Goal: Task Accomplishment & Management: Complete application form

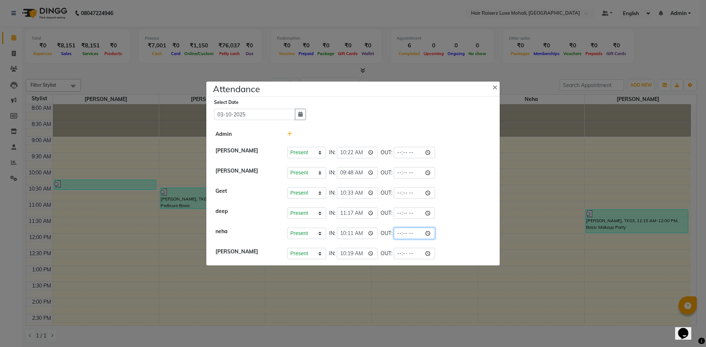
click at [413, 233] on input "time" at bounding box center [414, 233] width 41 height 11
type input "20:26"
click at [452, 239] on li "neha Present Absent Late Half Day Weekly Off IN: 10:11 OUT: 20:26" at bounding box center [353, 233] width 290 height 21
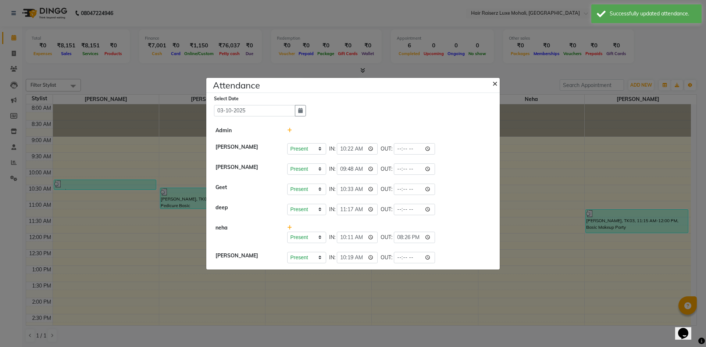
click at [496, 82] on span "×" at bounding box center [494, 83] width 5 height 11
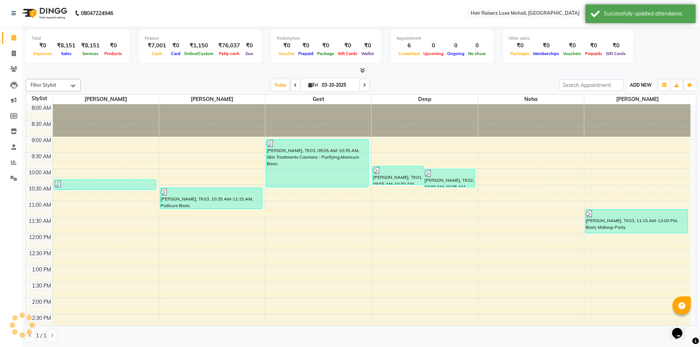
click at [638, 86] on span "ADD NEW" at bounding box center [641, 85] width 22 height 6
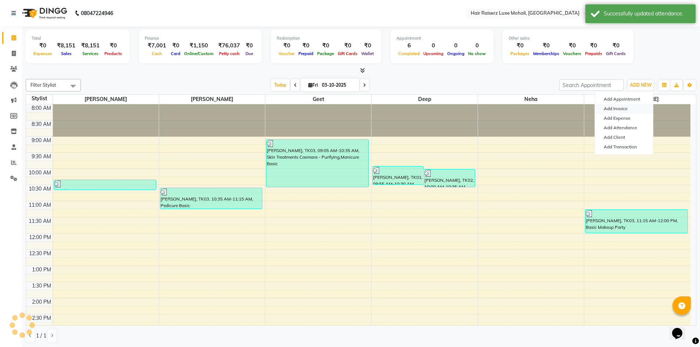
click at [635, 110] on link "Add Invoice" at bounding box center [624, 109] width 58 height 10
select select "8575"
select select "service"
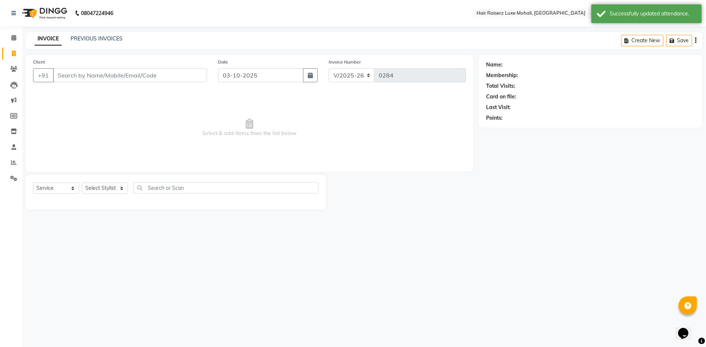
click at [178, 71] on input "Client" at bounding box center [130, 75] width 154 height 14
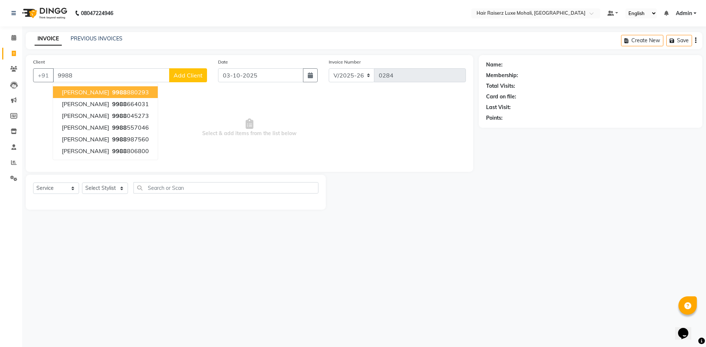
click at [111, 91] on ngb-highlight "9988 880293" at bounding box center [130, 92] width 38 height 7
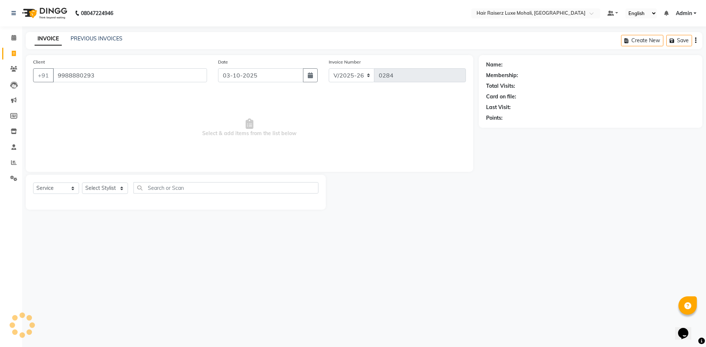
type input "9988880293"
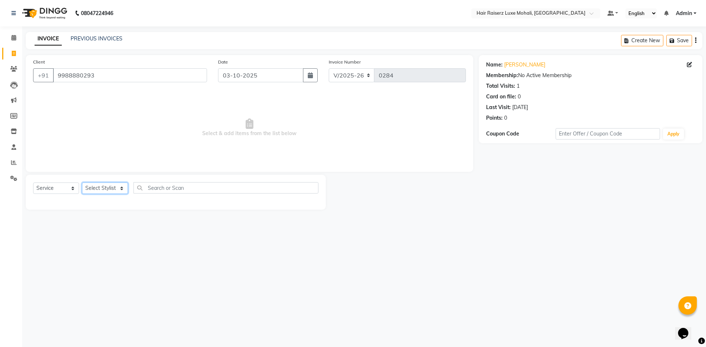
click at [119, 188] on select "Select Stylist Admin [PERSON_NAME] deep Geet neha [PERSON_NAME]" at bounding box center [105, 188] width 46 height 11
select select "85953"
click at [82, 183] on select "Select Stylist Admin [PERSON_NAME] deep Geet neha [PERSON_NAME]" at bounding box center [105, 188] width 46 height 11
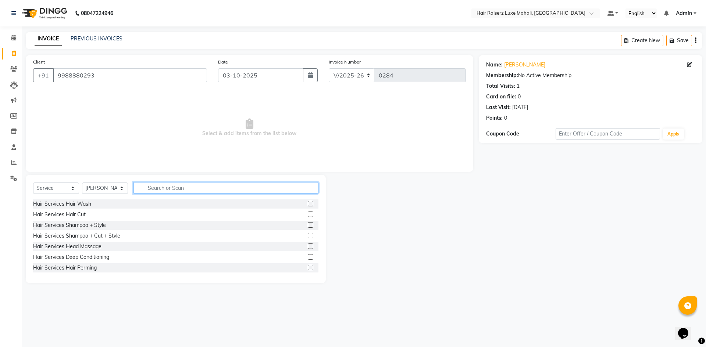
drag, startPoint x: 139, startPoint y: 191, endPoint x: 148, endPoint y: 185, distance: 11.2
click at [142, 189] on input "text" at bounding box center [225, 187] width 185 height 11
type input "pedi"
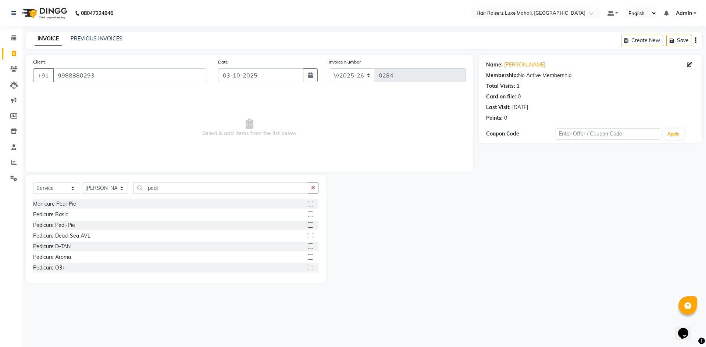
click at [308, 212] on label at bounding box center [311, 215] width 6 height 6
click at [308, 212] on input "checkbox" at bounding box center [310, 214] width 5 height 5
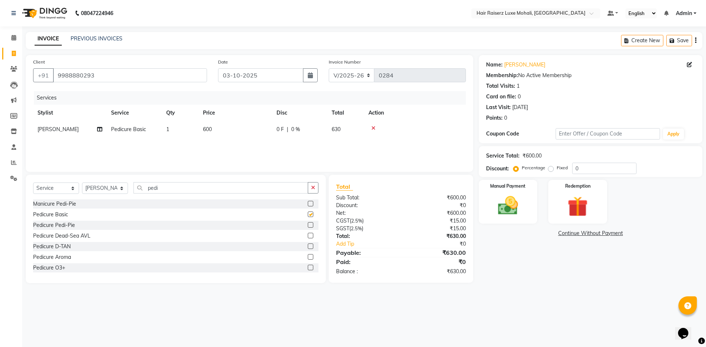
checkbox input "false"
click at [246, 188] on input "pedi" at bounding box center [220, 187] width 175 height 11
type input "p"
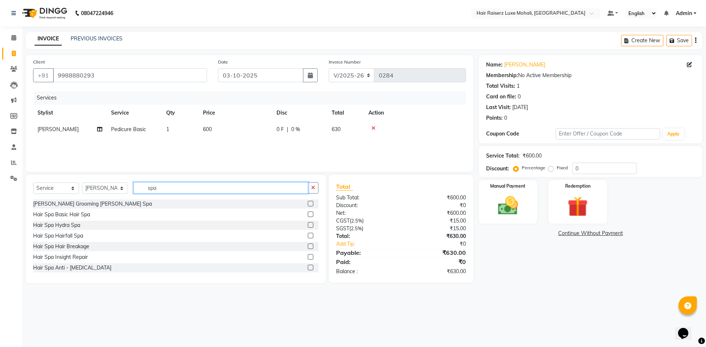
type input "spa"
click at [111, 190] on select "Select Stylist Admin [PERSON_NAME] deep Geet neha [PERSON_NAME]" at bounding box center [105, 188] width 46 height 11
select select "87876"
click at [82, 183] on select "Select Stylist Admin [PERSON_NAME] deep Geet neha [PERSON_NAME]" at bounding box center [105, 188] width 46 height 11
click at [212, 186] on input "spa" at bounding box center [220, 187] width 175 height 11
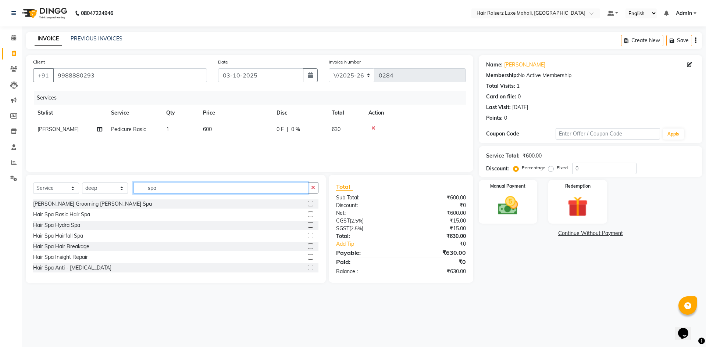
type input "spa"
click at [308, 215] on label at bounding box center [311, 215] width 6 height 6
click at [308, 215] on input "checkbox" at bounding box center [310, 214] width 5 height 5
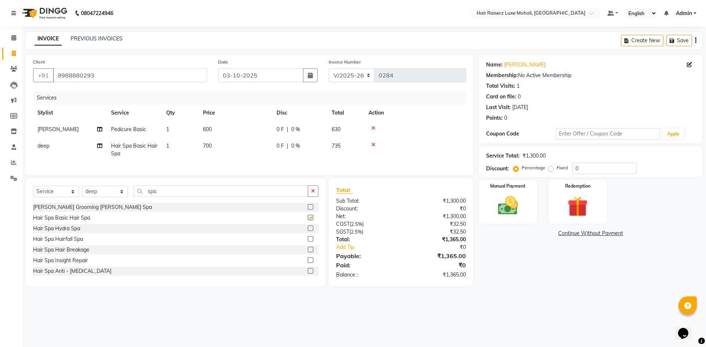
checkbox input "false"
click at [595, 172] on input "0" at bounding box center [604, 168] width 64 height 11
type input "4.76"
click at [584, 197] on img at bounding box center [577, 207] width 34 height 26
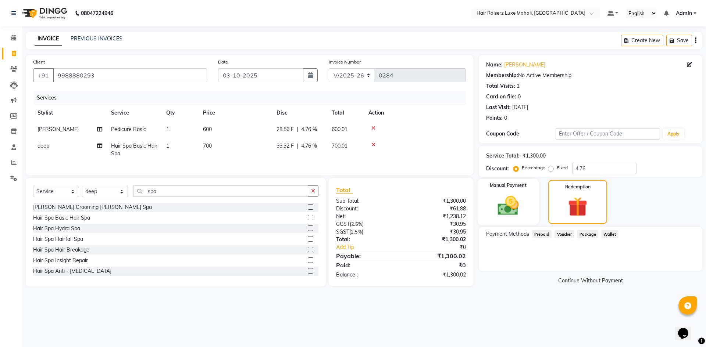
click at [526, 198] on div "Manual Payment" at bounding box center [507, 202] width 61 height 46
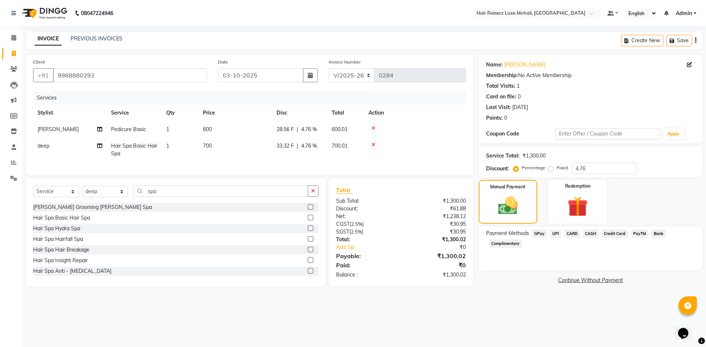
click at [585, 234] on span "CASH" at bounding box center [590, 234] width 16 height 8
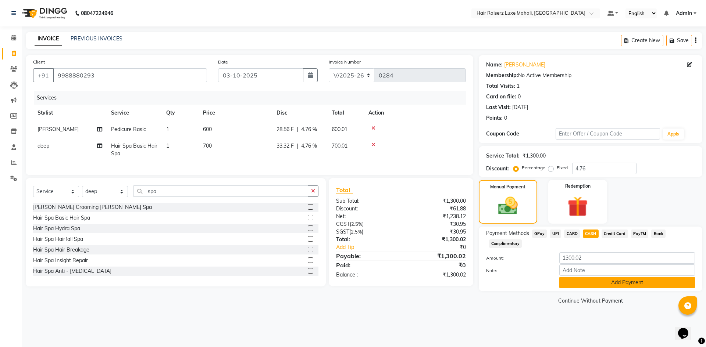
click at [616, 282] on button "Add Payment" at bounding box center [627, 282] width 136 height 11
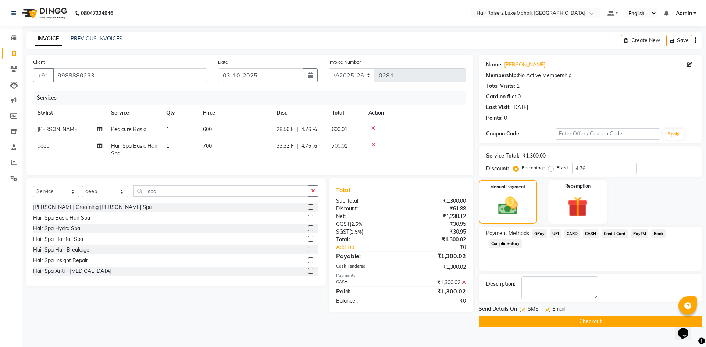
click at [623, 323] on button "Checkout" at bounding box center [589, 321] width 223 height 11
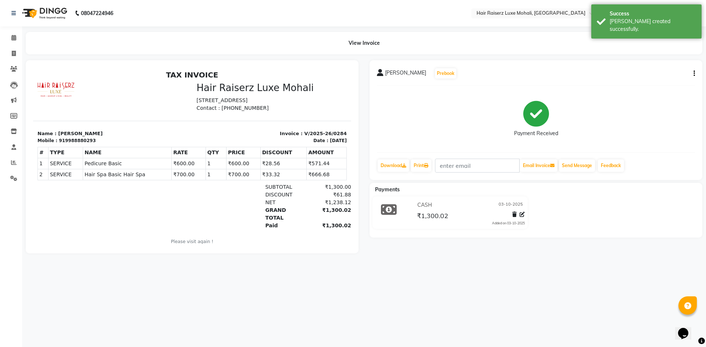
select select "8575"
select select "service"
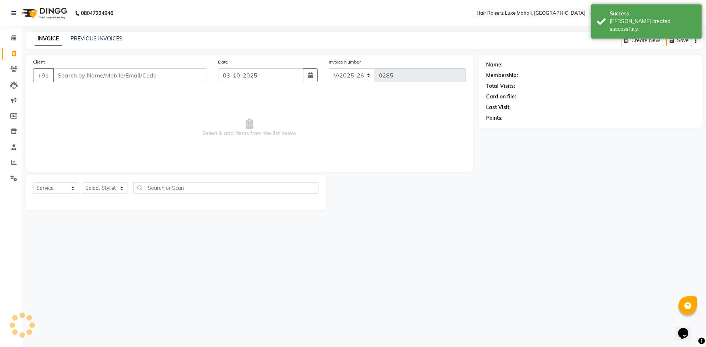
click at [87, 74] on input "Client" at bounding box center [130, 75] width 154 height 14
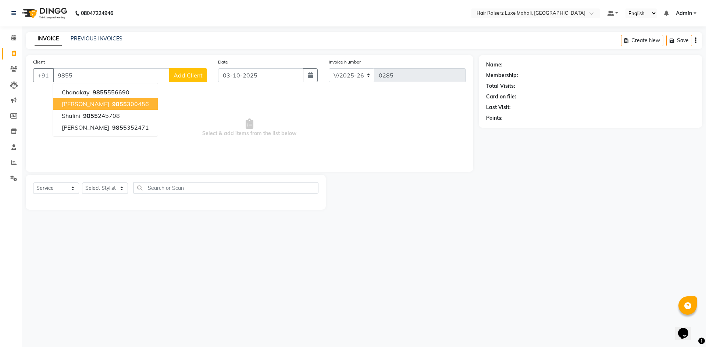
click at [134, 107] on ngb-highlight "9855 300456" at bounding box center [130, 103] width 38 height 7
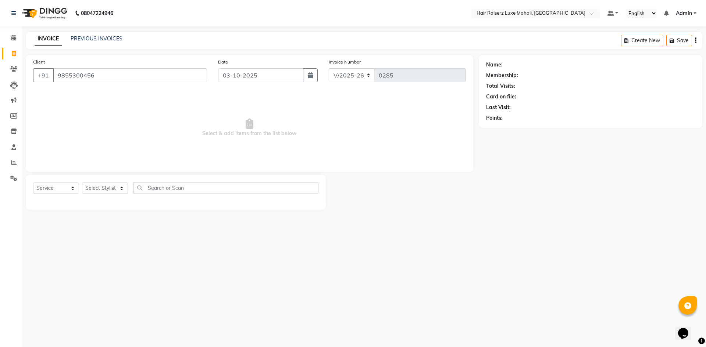
type input "9855300456"
click at [114, 188] on select "Select Stylist Admin [PERSON_NAME] deep Geet neha [PERSON_NAME]" at bounding box center [105, 188] width 46 height 11
select select "87876"
click at [82, 183] on select "Select Stylist Admin [PERSON_NAME] deep Geet neha [PERSON_NAME]" at bounding box center [105, 188] width 46 height 11
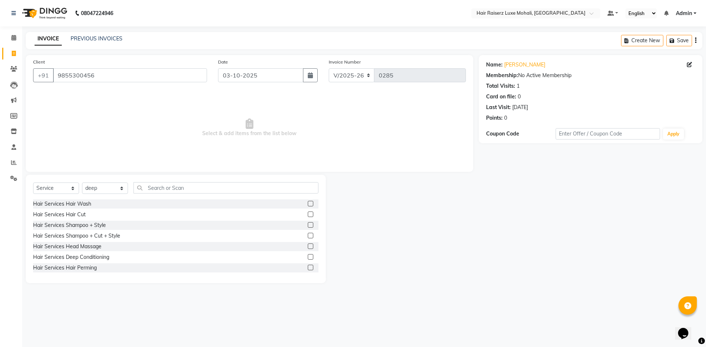
click at [308, 215] on label at bounding box center [311, 215] width 6 height 6
click at [308, 215] on input "checkbox" at bounding box center [310, 214] width 5 height 5
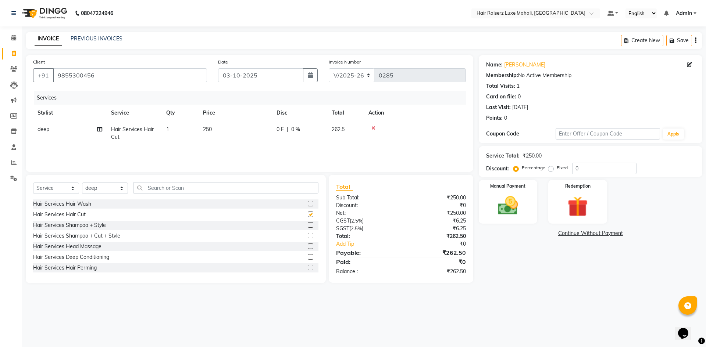
checkbox input "false"
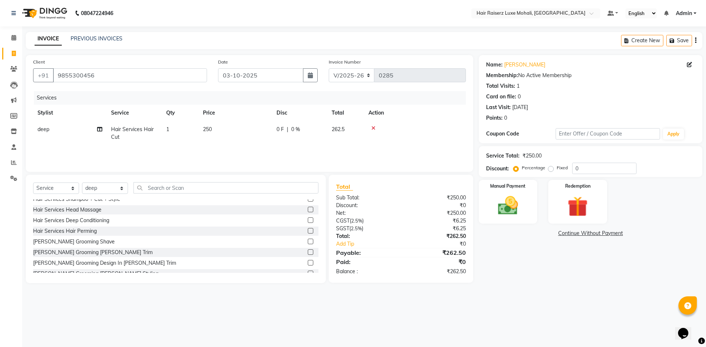
scroll to position [73, 0]
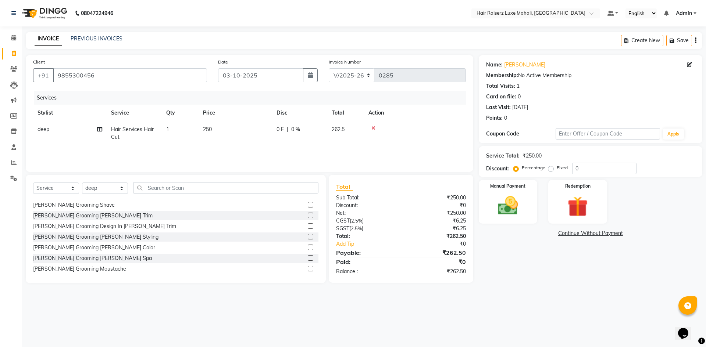
click at [308, 216] on label at bounding box center [311, 216] width 6 height 6
click at [308, 216] on input "checkbox" at bounding box center [310, 216] width 5 height 5
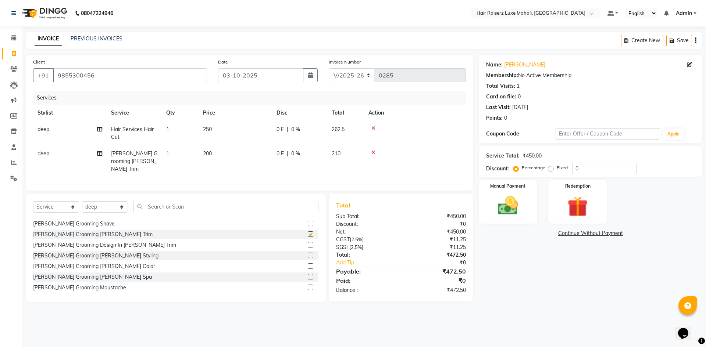
checkbox input "false"
click at [229, 202] on input "text" at bounding box center [225, 206] width 185 height 11
click at [119, 201] on select "Select Stylist Admin [PERSON_NAME] deep Geet neha [PERSON_NAME]" at bounding box center [105, 206] width 46 height 11
select select "86726"
click at [82, 201] on select "Select Stylist Admin [PERSON_NAME] deep Geet neha [PERSON_NAME]" at bounding box center [105, 206] width 46 height 11
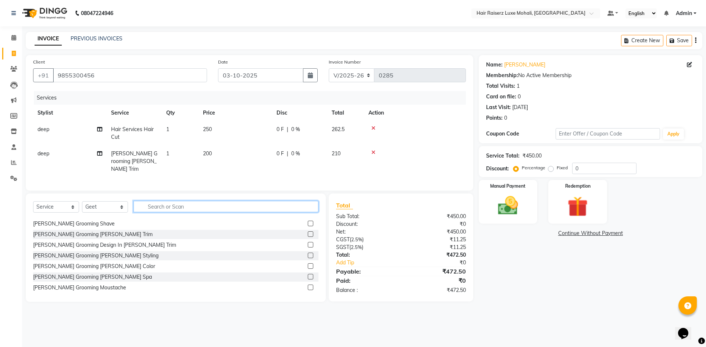
click at [158, 202] on input "text" at bounding box center [225, 206] width 185 height 11
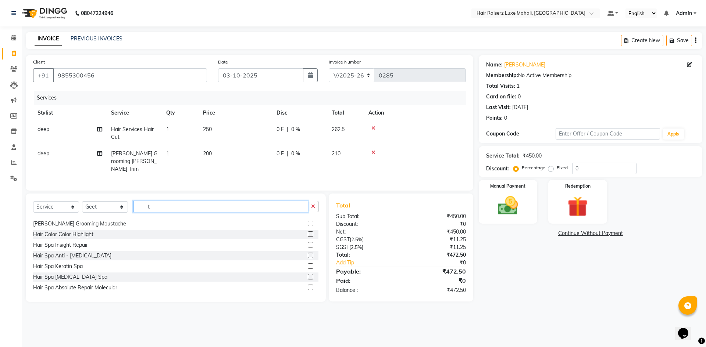
scroll to position [31, 0]
type input "th"
click at [308, 223] on label at bounding box center [311, 224] width 6 height 6
click at [308, 223] on input "checkbox" at bounding box center [310, 224] width 5 height 5
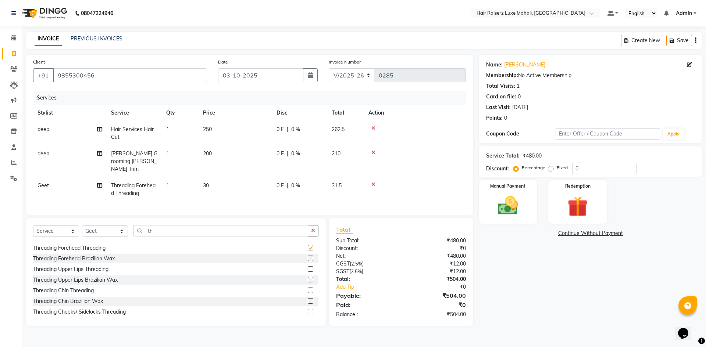
checkbox input "false"
click at [209, 182] on span "30" at bounding box center [206, 185] width 6 height 7
select select "86726"
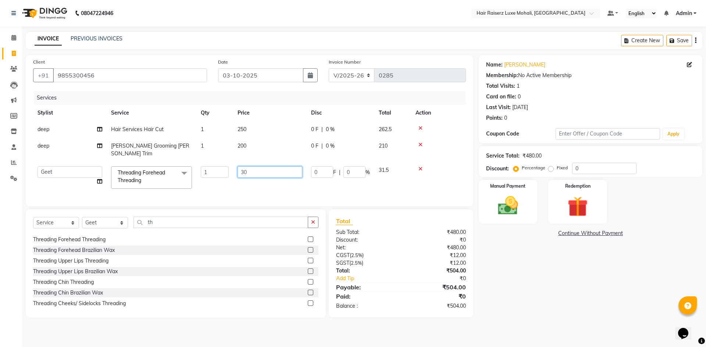
click at [249, 166] on input "30" at bounding box center [269, 171] width 65 height 11
type input "3"
type input "50"
drag, startPoint x: 667, startPoint y: 310, endPoint x: 650, endPoint y: 300, distance: 19.4
click at [667, 309] on div "Name: [PERSON_NAME] Membership: No Active Membership Total Visits: 1 Card on fi…" at bounding box center [592, 186] width 229 height 263
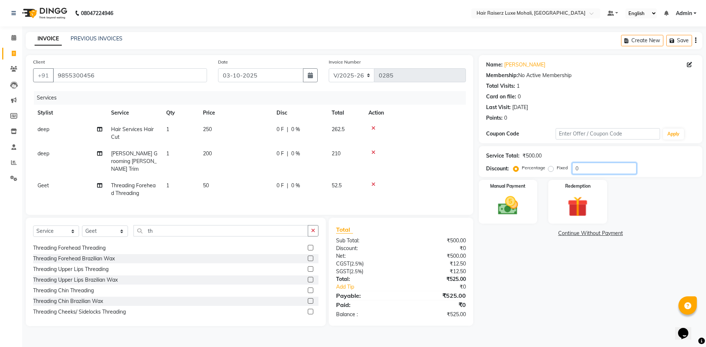
click at [598, 171] on input "0" at bounding box center [604, 168] width 64 height 11
type input "4.76"
click at [568, 193] on div "Redemption" at bounding box center [577, 201] width 61 height 45
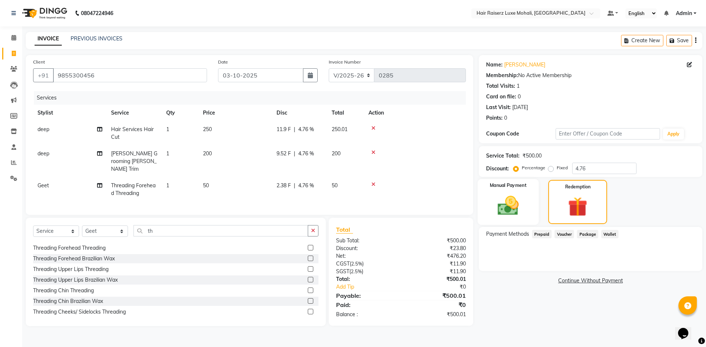
click at [520, 196] on img at bounding box center [508, 206] width 34 height 24
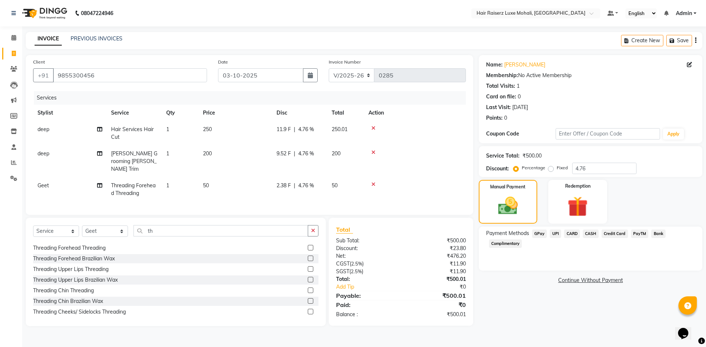
click at [589, 233] on span "CASH" at bounding box center [590, 234] width 16 height 8
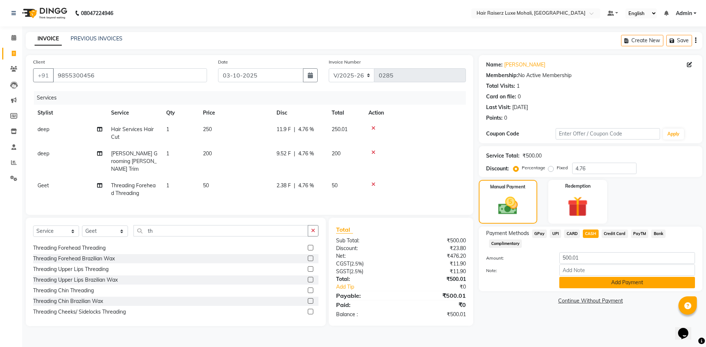
click at [585, 277] on button "Add Payment" at bounding box center [627, 282] width 136 height 11
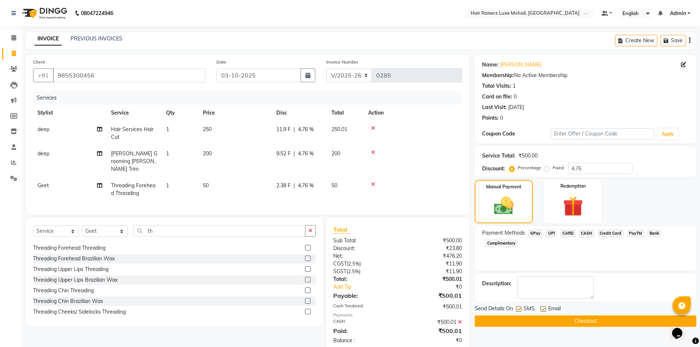
click at [545, 324] on button "Checkout" at bounding box center [586, 321] width 222 height 11
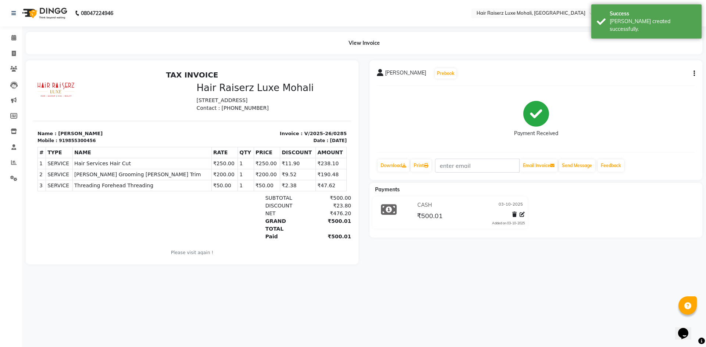
select select "8575"
select select "service"
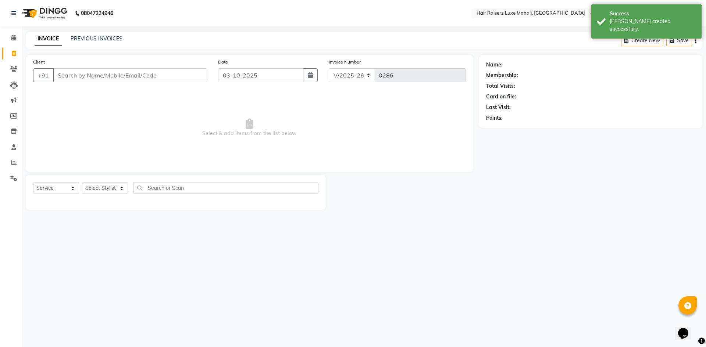
click at [92, 80] on input "Client" at bounding box center [130, 75] width 154 height 14
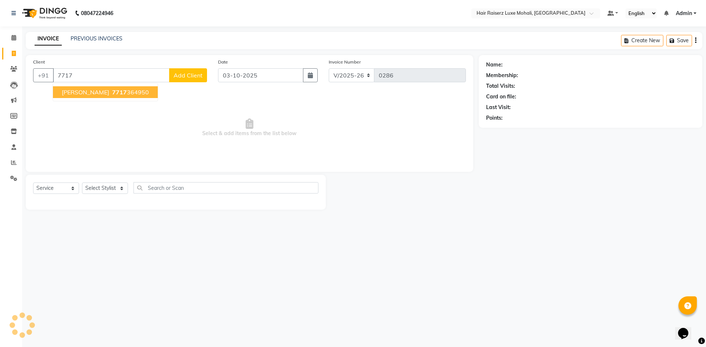
click at [112, 90] on span "7717" at bounding box center [119, 92] width 15 height 7
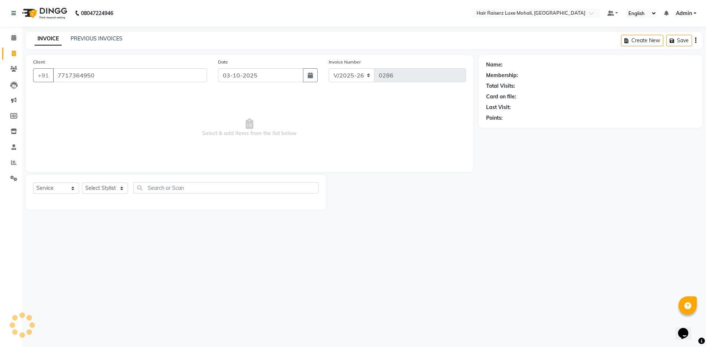
type input "7717364950"
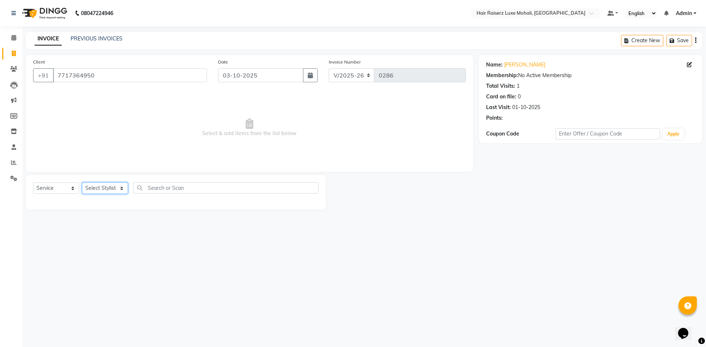
click at [94, 189] on select "Select Stylist Admin [PERSON_NAME] deep Geet neha [PERSON_NAME]" at bounding box center [105, 188] width 46 height 11
select select "86726"
click at [82, 183] on select "Select Stylist Admin [PERSON_NAME] deep Geet neha [PERSON_NAME]" at bounding box center [105, 188] width 46 height 11
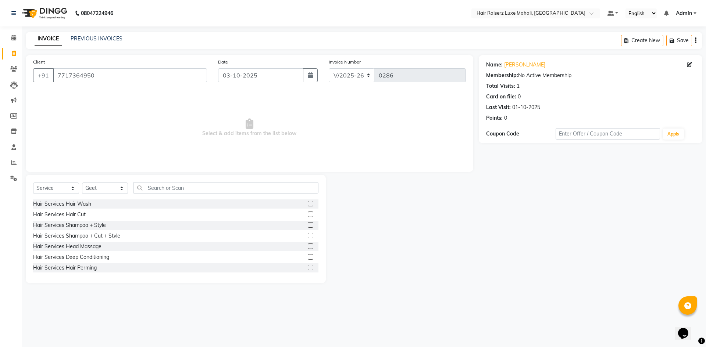
click at [169, 179] on div "Select Service Product Membership Package Voucher Prepaid Gift Card Select Styl…" at bounding box center [176, 229] width 300 height 108
click at [165, 187] on input "text" at bounding box center [225, 187] width 185 height 11
type input "hair"
click at [308, 206] on label at bounding box center [311, 204] width 6 height 6
click at [308, 206] on input "checkbox" at bounding box center [310, 204] width 5 height 5
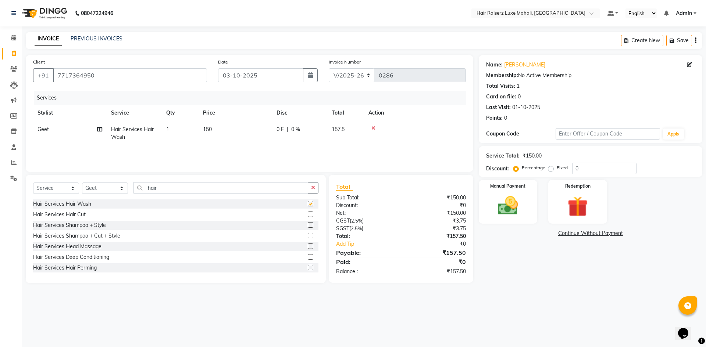
checkbox input "false"
click at [212, 127] on span "150" at bounding box center [207, 129] width 9 height 7
select select "86726"
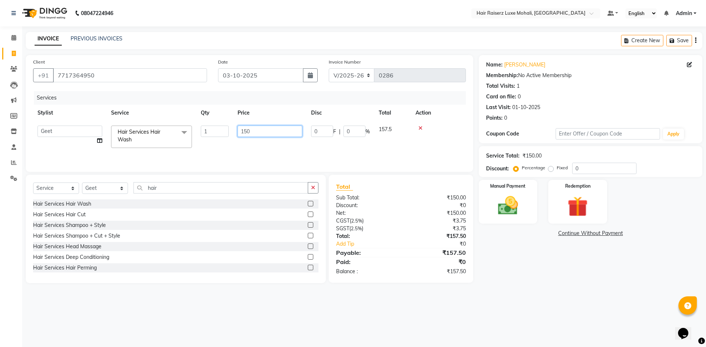
click at [253, 129] on input "150" at bounding box center [269, 131] width 65 height 11
type input "1"
type input "250"
click at [543, 276] on div "Name: [PERSON_NAME] Membership: No Active Membership Total Visits: 1 Card on fi…" at bounding box center [592, 169] width 229 height 228
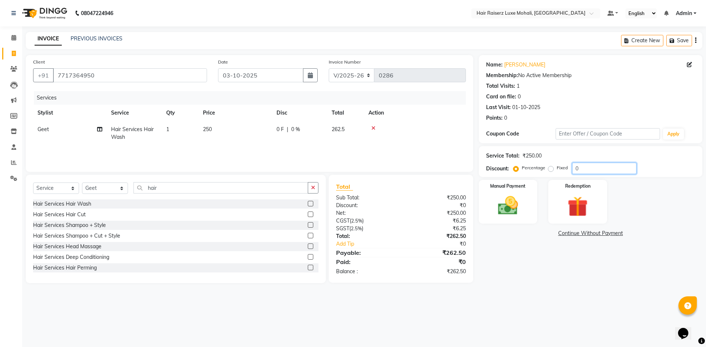
click at [597, 169] on input "0" at bounding box center [604, 168] width 64 height 11
type input "2"
type input "5"
type input "4.76"
click at [573, 192] on div "Redemption" at bounding box center [577, 201] width 61 height 45
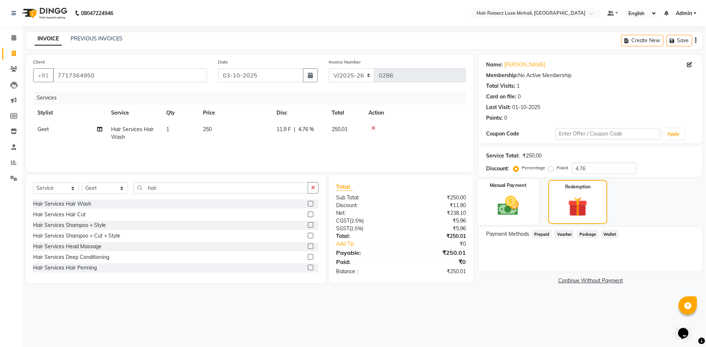
click at [533, 195] on div "Manual Payment" at bounding box center [507, 202] width 61 height 46
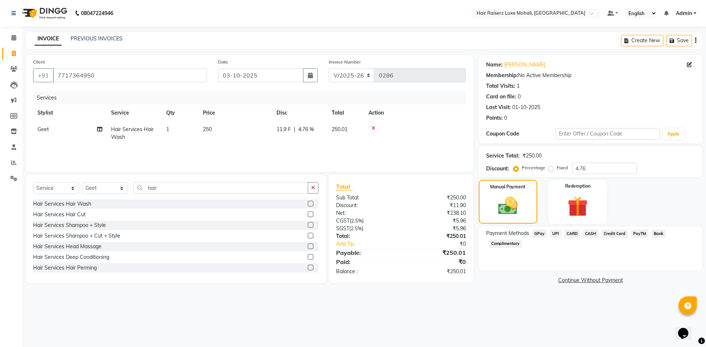
click at [558, 233] on span "UPI" at bounding box center [554, 234] width 11 height 8
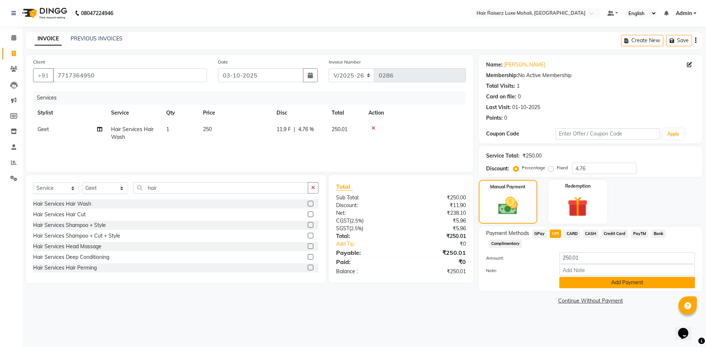
click at [620, 282] on button "Add Payment" at bounding box center [627, 282] width 136 height 11
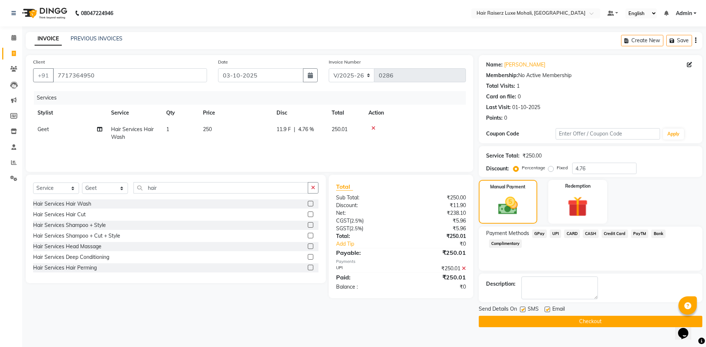
click at [596, 318] on button "Checkout" at bounding box center [589, 321] width 223 height 11
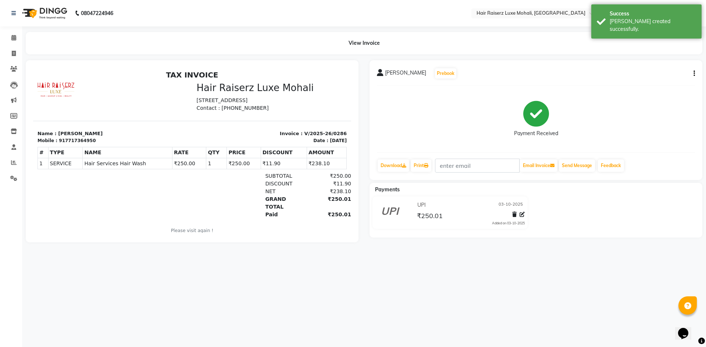
select select "service"
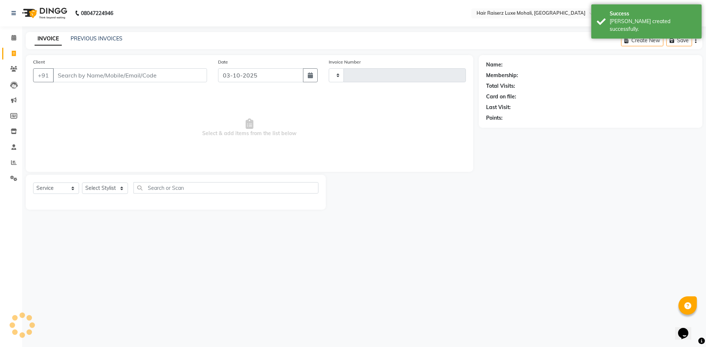
type input "0287"
select select "8575"
click at [113, 73] on input "Client" at bounding box center [130, 75] width 154 height 14
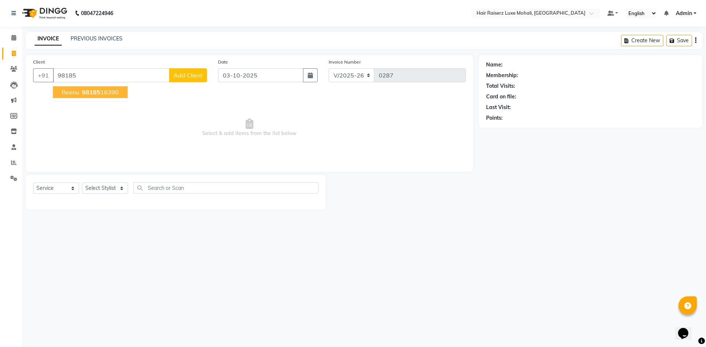
click at [121, 91] on button "reenu 98185 16390" at bounding box center [90, 92] width 75 height 12
type input "9818516390"
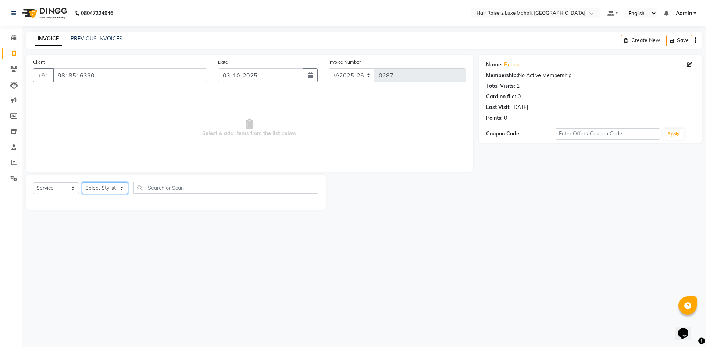
click at [110, 194] on select "Select Stylist Admin [PERSON_NAME] deep Geet neha [PERSON_NAME]" at bounding box center [105, 188] width 46 height 11
select select "86726"
click at [82, 183] on select "Select Stylist Admin [PERSON_NAME] deep Geet neha [PERSON_NAME]" at bounding box center [105, 188] width 46 height 11
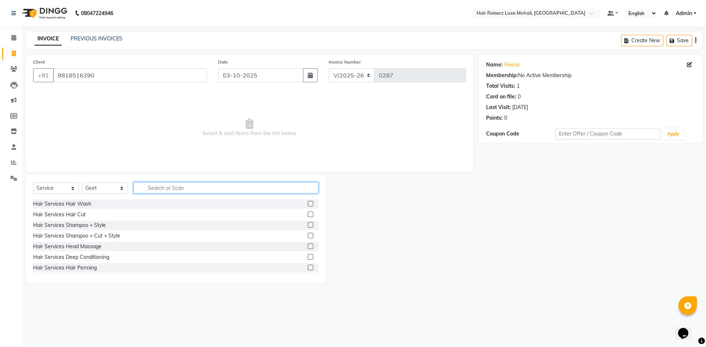
drag, startPoint x: 158, startPoint y: 184, endPoint x: 158, endPoint y: 189, distance: 4.4
click at [159, 186] on input "text" at bounding box center [225, 187] width 185 height 11
click at [169, 196] on div "Select Service Product Membership Package Voucher Prepaid Gift Card Select Styl…" at bounding box center [175, 190] width 285 height 17
click at [171, 187] on input "text" at bounding box center [225, 187] width 185 height 11
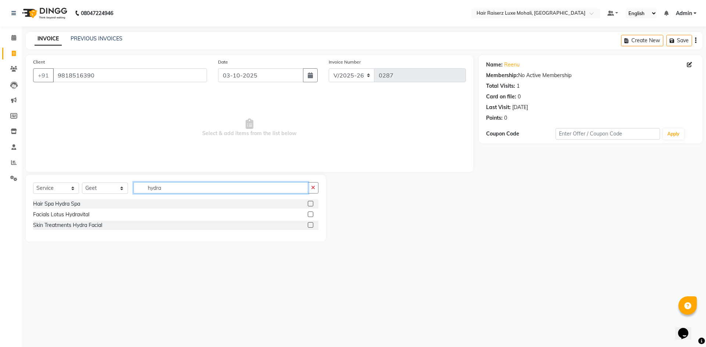
type input "hydra"
click at [309, 223] on label at bounding box center [311, 225] width 6 height 6
click at [309, 223] on input "checkbox" at bounding box center [310, 225] width 5 height 5
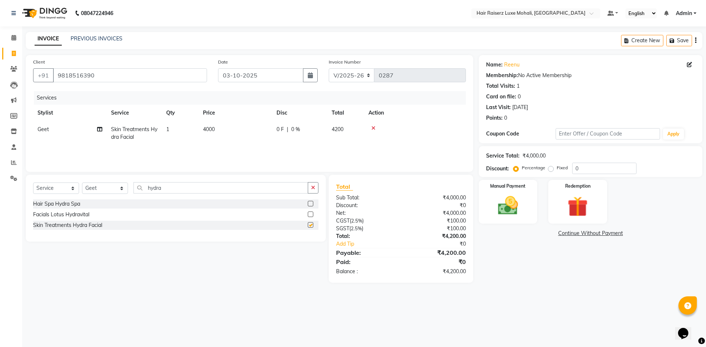
checkbox input "false"
drag, startPoint x: 180, startPoint y: 181, endPoint x: 183, endPoint y: 187, distance: 5.9
click at [183, 187] on div "Select Service Product Membership Package Voucher Prepaid Gift Card Select Styl…" at bounding box center [176, 208] width 300 height 67
click at [183, 187] on input "hydra" at bounding box center [220, 187] width 175 height 11
type input "h"
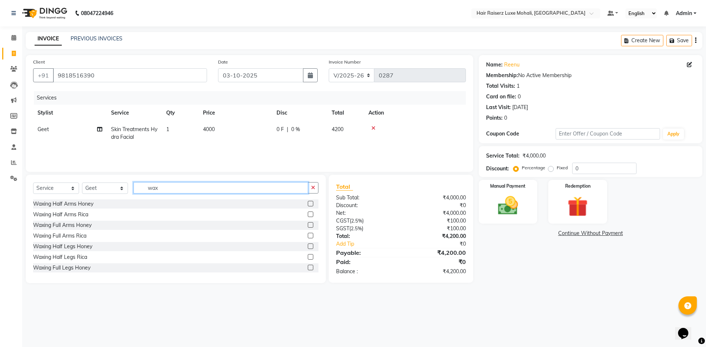
type input "wax"
click at [308, 215] on label at bounding box center [311, 215] width 6 height 6
click at [308, 215] on input "checkbox" at bounding box center [310, 214] width 5 height 5
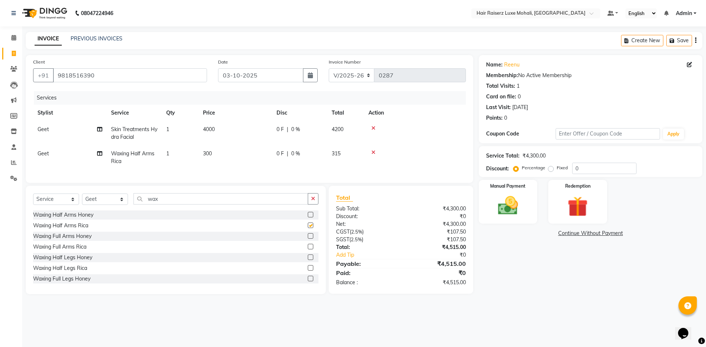
checkbox input "false"
click at [308, 271] on label at bounding box center [311, 268] width 6 height 6
click at [308, 271] on input "checkbox" at bounding box center [310, 268] width 5 height 5
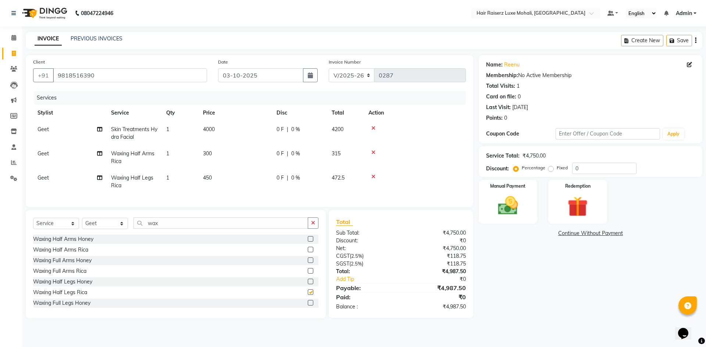
checkbox input "false"
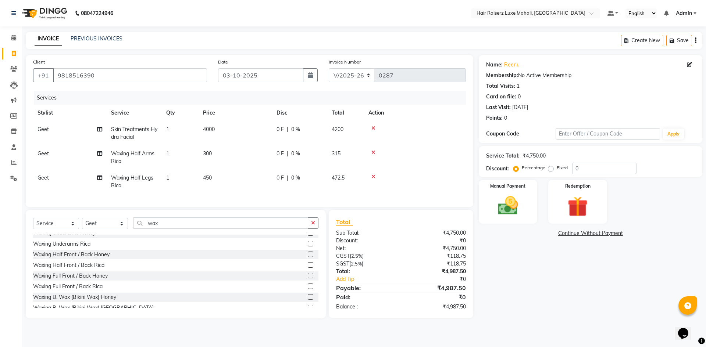
scroll to position [73, 0]
click at [308, 264] on label at bounding box center [311, 262] width 6 height 6
click at [308, 264] on input "checkbox" at bounding box center [310, 261] width 5 height 5
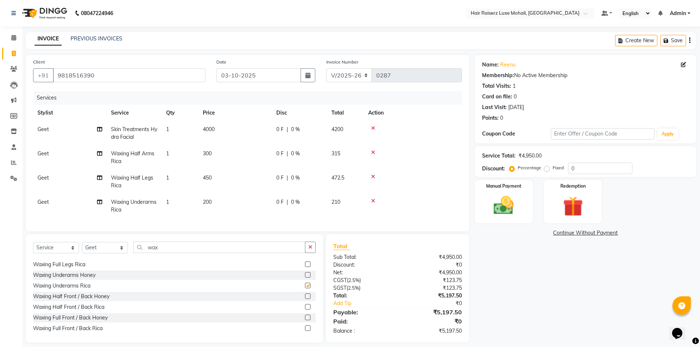
checkbox input "false"
drag, startPoint x: 596, startPoint y: 164, endPoint x: 595, endPoint y: 168, distance: 3.7
click at [595, 166] on input "0" at bounding box center [600, 168] width 64 height 11
type input "3"
type input "6"
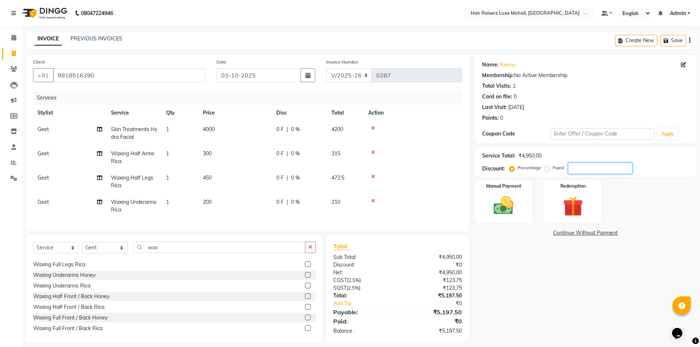
type input "9"
type input "5"
type input "7"
type input "4"
type input "36.5"
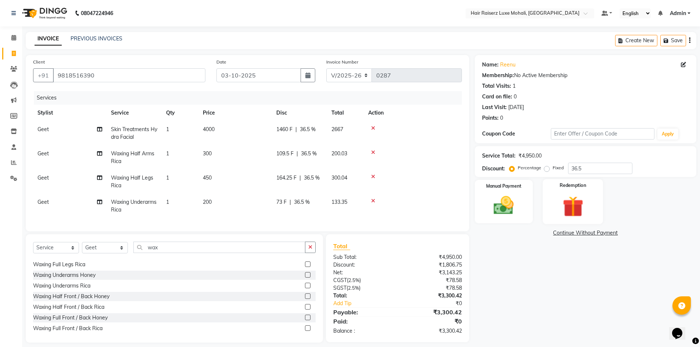
click at [591, 207] on div "Redemption" at bounding box center [573, 201] width 61 height 45
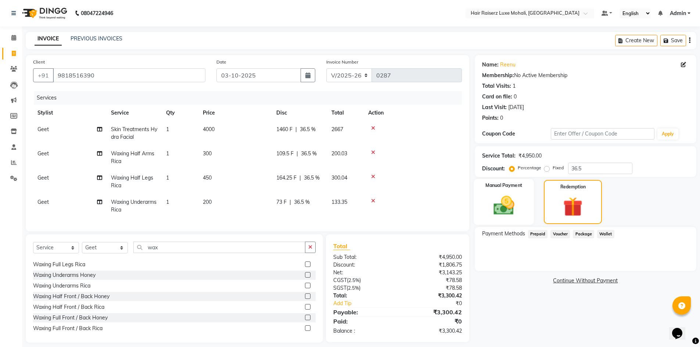
click at [521, 214] on div "Manual Payment" at bounding box center [503, 202] width 61 height 46
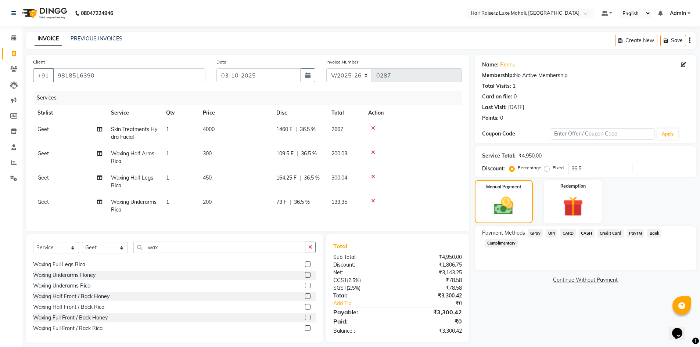
click at [552, 234] on span "UPI" at bounding box center [551, 233] width 11 height 8
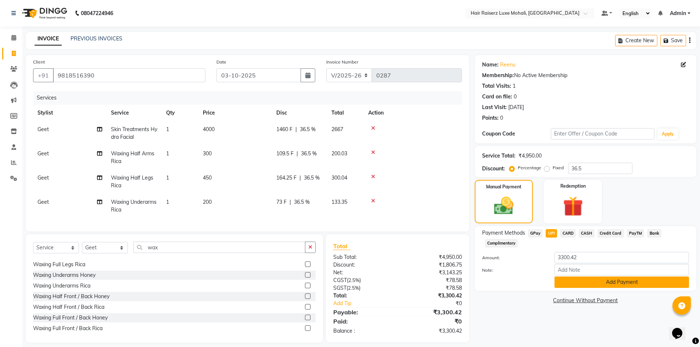
click at [626, 285] on button "Add Payment" at bounding box center [622, 282] width 135 height 11
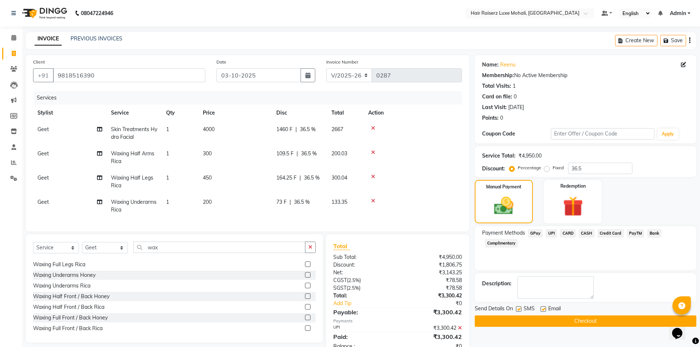
click at [582, 318] on button "Checkout" at bounding box center [586, 321] width 222 height 11
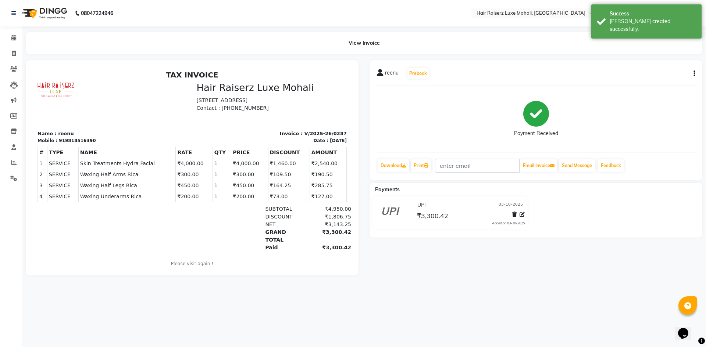
select select "service"
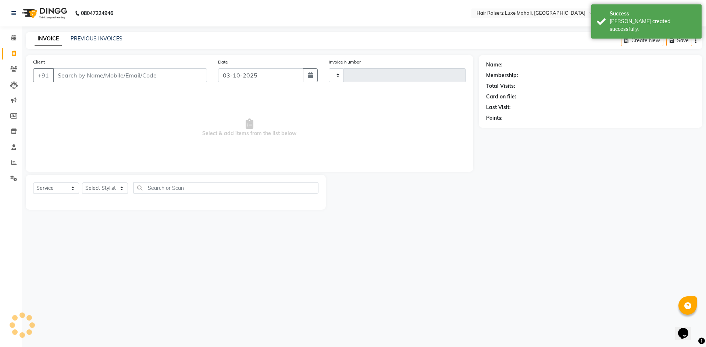
type input "0288"
select select "8575"
click at [113, 77] on input "Client" at bounding box center [130, 75] width 154 height 14
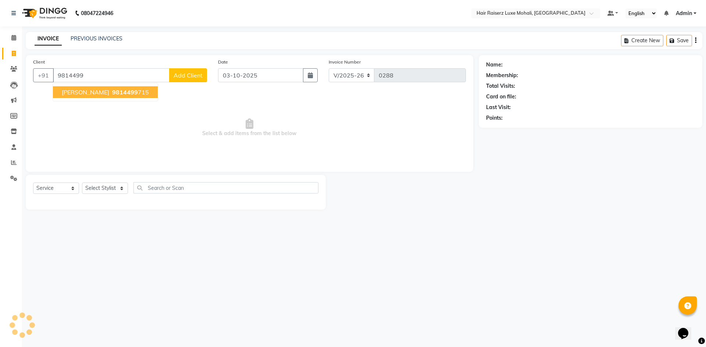
click at [95, 93] on span "[PERSON_NAME]" at bounding box center [85, 92] width 47 height 7
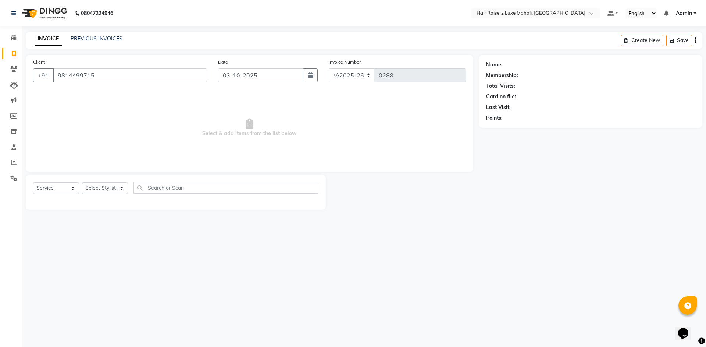
type input "9814499715"
click at [122, 186] on select "Select Stylist Admin [PERSON_NAME] deep Geet neha [PERSON_NAME]" at bounding box center [105, 188] width 46 height 11
select select "85953"
click at [82, 183] on select "Select Stylist Admin [PERSON_NAME] deep Geet neha [PERSON_NAME]" at bounding box center [105, 188] width 46 height 11
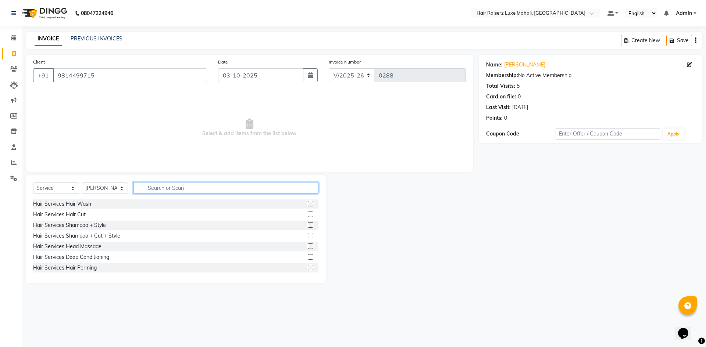
click at [208, 191] on input "text" at bounding box center [225, 187] width 185 height 11
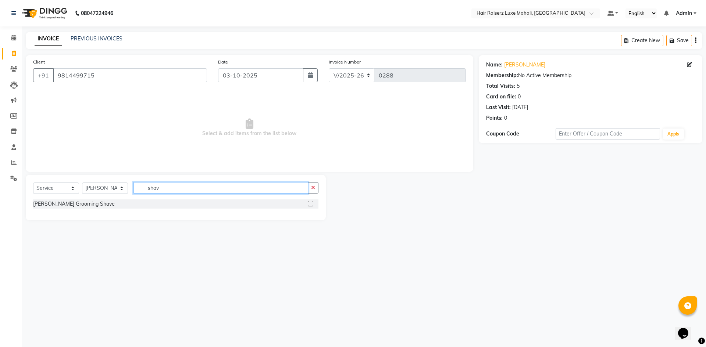
type input "shav"
click at [310, 203] on label at bounding box center [311, 204] width 6 height 6
click at [310, 203] on input "checkbox" at bounding box center [310, 204] width 5 height 5
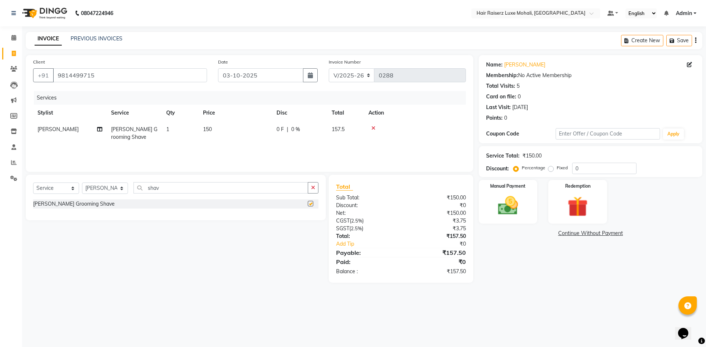
checkbox input "false"
drag, startPoint x: 583, startPoint y: 169, endPoint x: 584, endPoint y: 165, distance: 4.3
click at [584, 165] on input "0" at bounding box center [604, 168] width 64 height 11
type input "0"
type input "1"
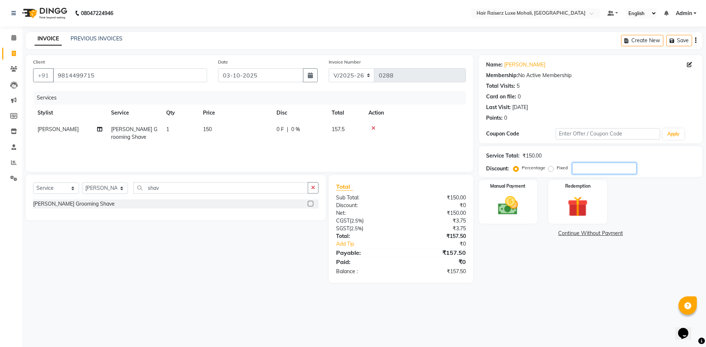
type input "2"
type input "3"
type input "4.7"
click at [597, 214] on div "Redemption" at bounding box center [577, 201] width 61 height 45
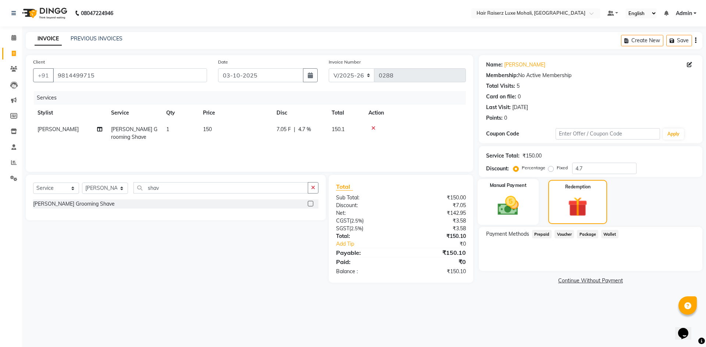
click at [531, 215] on div "Manual Payment" at bounding box center [507, 202] width 61 height 46
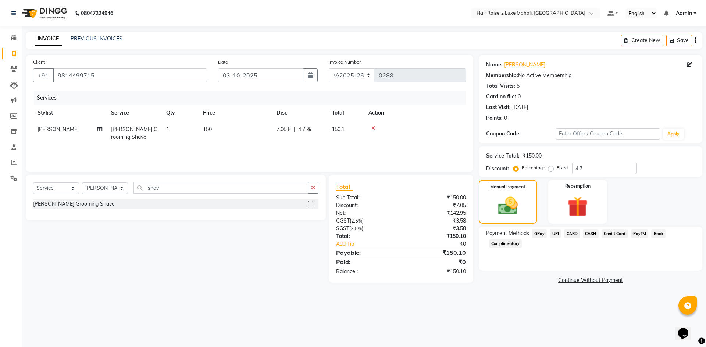
click at [587, 233] on span "CASH" at bounding box center [590, 234] width 16 height 8
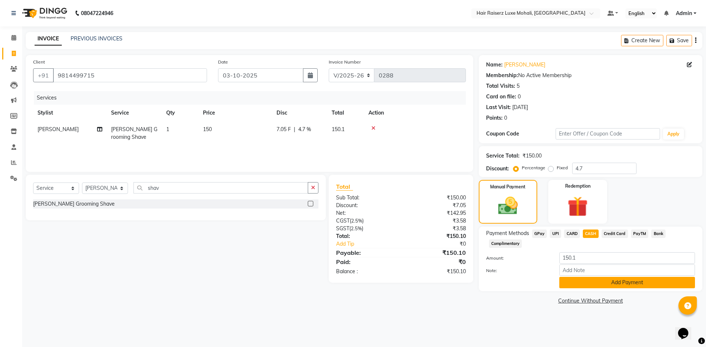
click at [616, 286] on button "Add Payment" at bounding box center [627, 282] width 136 height 11
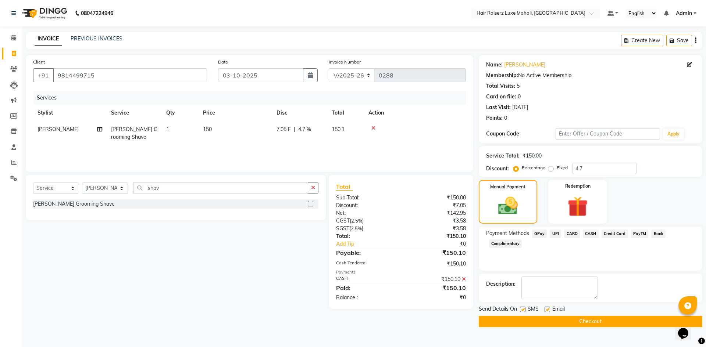
click at [606, 319] on button "Checkout" at bounding box center [589, 321] width 223 height 11
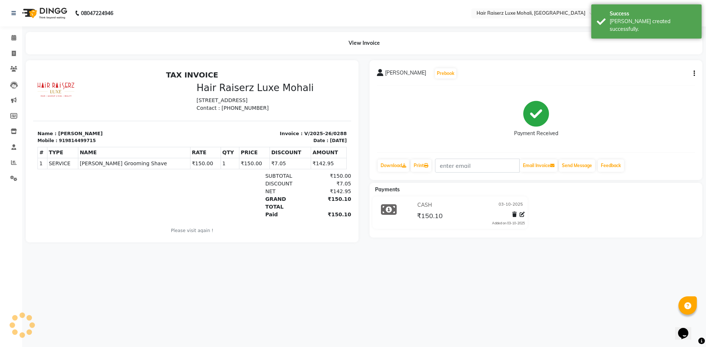
select select "service"
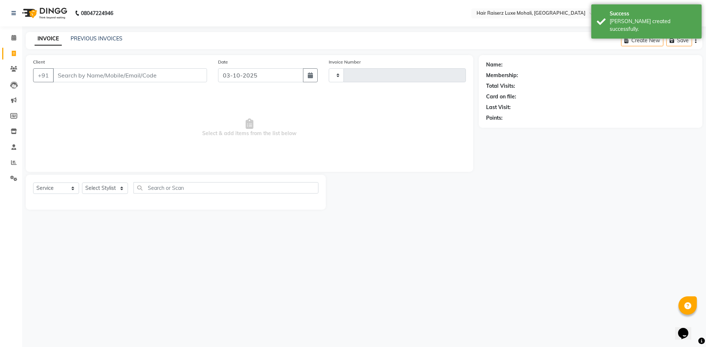
type input "0289"
select select "8575"
click at [87, 77] on input "Client" at bounding box center [130, 75] width 154 height 14
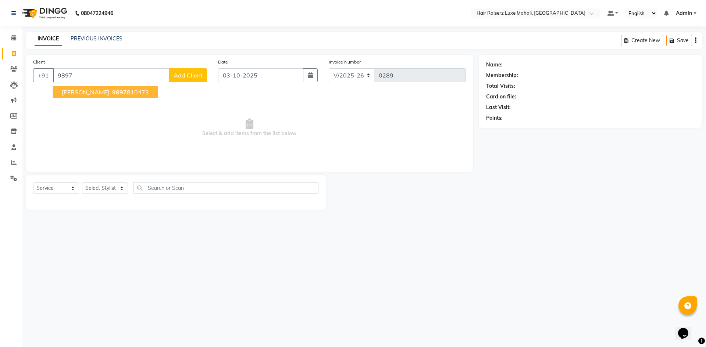
click at [72, 105] on span "Select & add items from the list below" at bounding box center [249, 127] width 433 height 73
click at [87, 79] on input "9897" at bounding box center [111, 75] width 116 height 14
click at [60, 92] on button "[PERSON_NAME] 989781 0473" at bounding box center [105, 92] width 105 height 12
type input "9897810473"
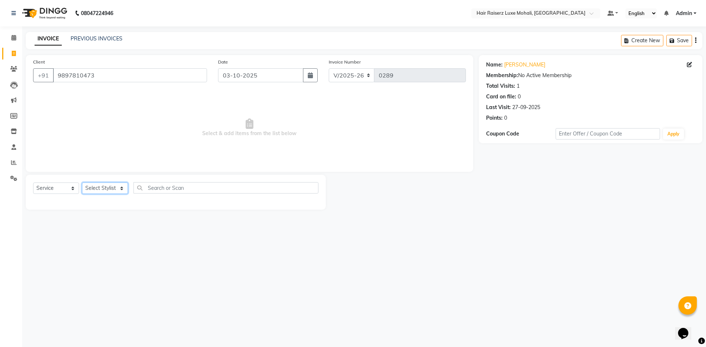
click at [112, 187] on select "Select Stylist Admin [PERSON_NAME] deep Geet neha [PERSON_NAME]" at bounding box center [105, 188] width 46 height 11
select select "85952"
click at [82, 183] on select "Select Stylist Admin [PERSON_NAME] deep Geet neha [PERSON_NAME]" at bounding box center [105, 188] width 46 height 11
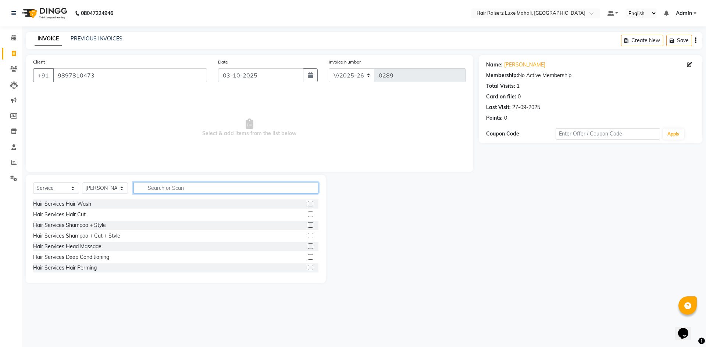
click at [155, 188] on input "text" at bounding box center [225, 187] width 185 height 11
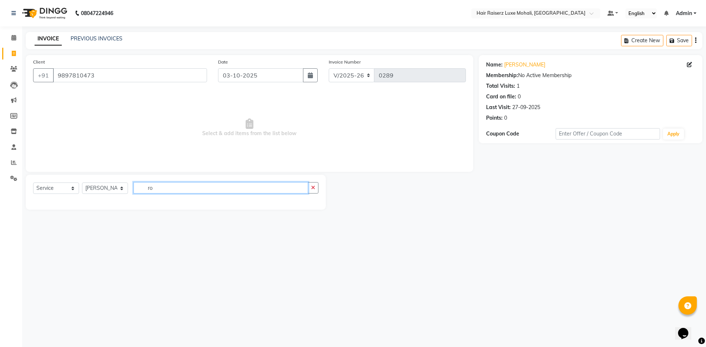
type input "r"
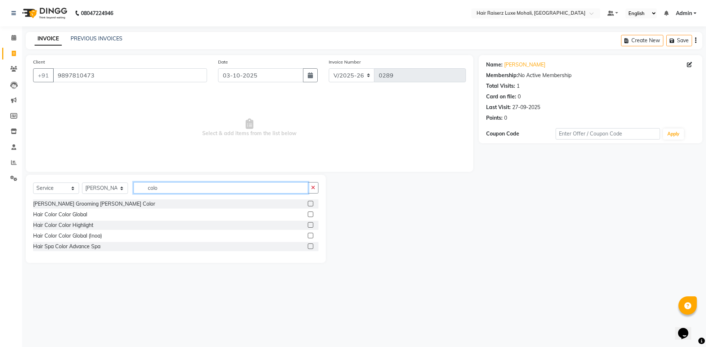
type input "colo"
click at [311, 214] on label at bounding box center [311, 215] width 6 height 6
click at [311, 214] on input "checkbox" at bounding box center [310, 214] width 5 height 5
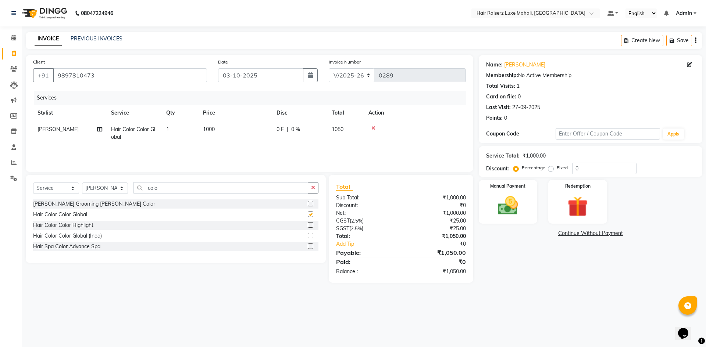
checkbox input "false"
click at [206, 123] on td "1000" at bounding box center [234, 133] width 73 height 24
select select "85952"
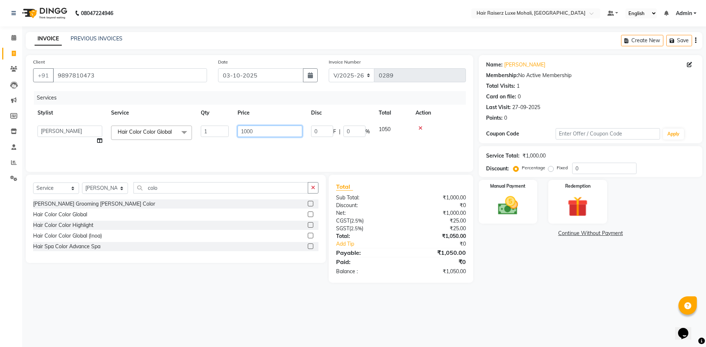
click at [266, 134] on input "1000" at bounding box center [269, 131] width 65 height 11
type input "1800"
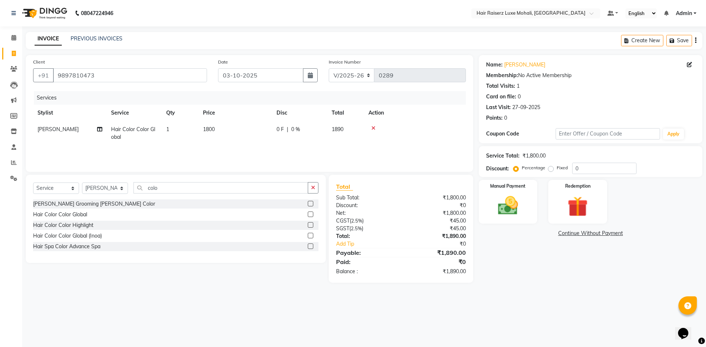
click at [530, 262] on div "Name: [PERSON_NAME] Membership: No Active Membership Total Visits: 1 Card on fi…" at bounding box center [592, 169] width 229 height 228
click at [604, 165] on input "0" at bounding box center [604, 168] width 64 height 11
type input "5"
type input "4"
type input "8"
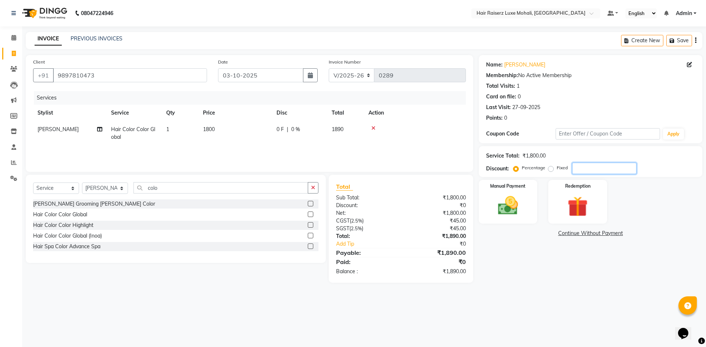
type input "7"
type input "5"
click at [593, 174] on input "4.75" at bounding box center [604, 168] width 64 height 11
click at [593, 171] on input "4.75" at bounding box center [604, 168] width 64 height 11
type input "4.76"
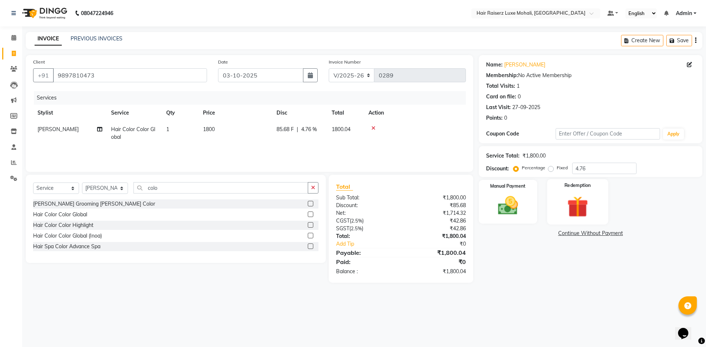
click at [596, 208] on div "Redemption" at bounding box center [577, 201] width 61 height 45
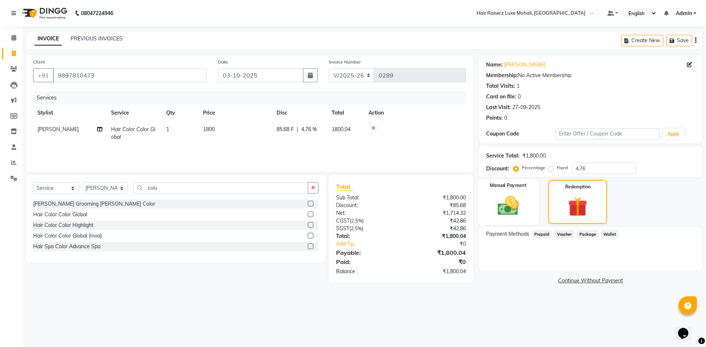
click at [501, 183] on label "Manual Payment" at bounding box center [508, 185] width 37 height 7
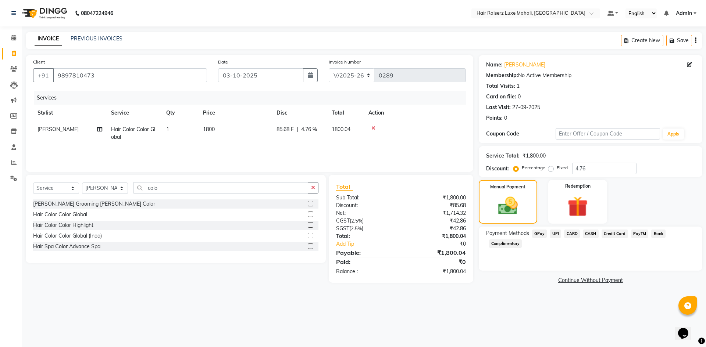
click at [558, 233] on span "UPI" at bounding box center [554, 234] width 11 height 8
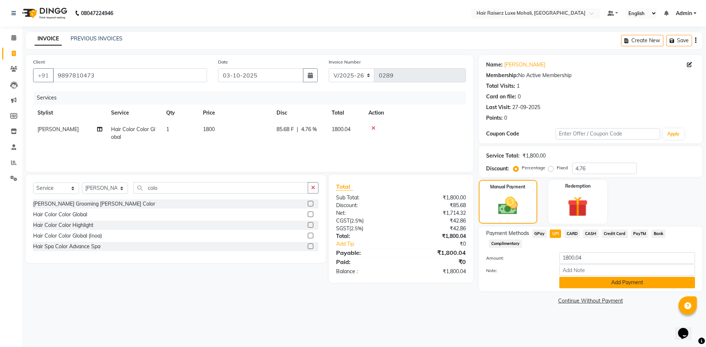
click at [632, 278] on button "Add Payment" at bounding box center [627, 282] width 136 height 11
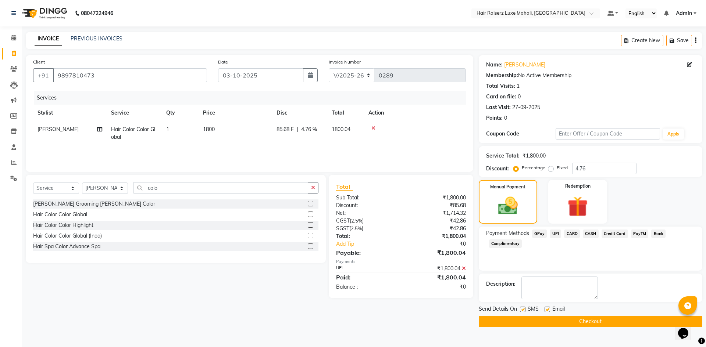
click at [632, 322] on button "Checkout" at bounding box center [589, 321] width 223 height 11
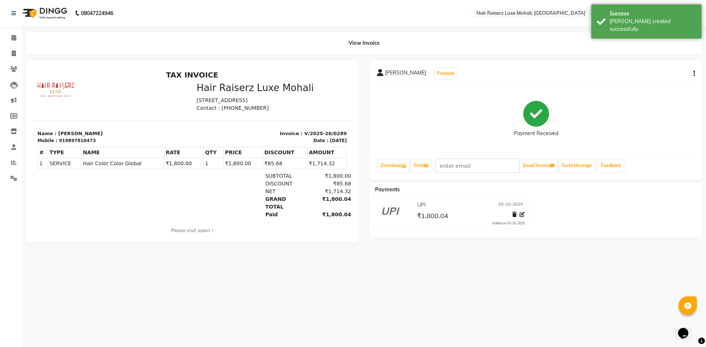
select select "service"
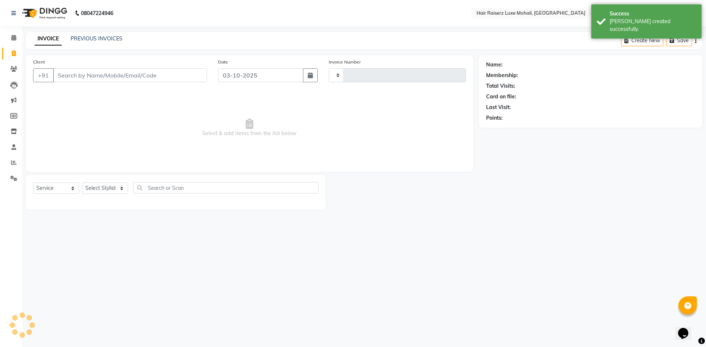
type input "0290"
select select "8575"
click at [78, 74] on input "Client" at bounding box center [130, 75] width 154 height 14
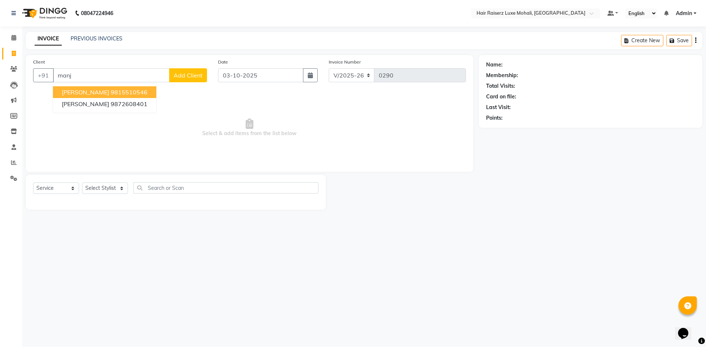
click at [111, 94] on ngb-highlight "9815510546" at bounding box center [129, 92] width 37 height 7
type input "9815510546"
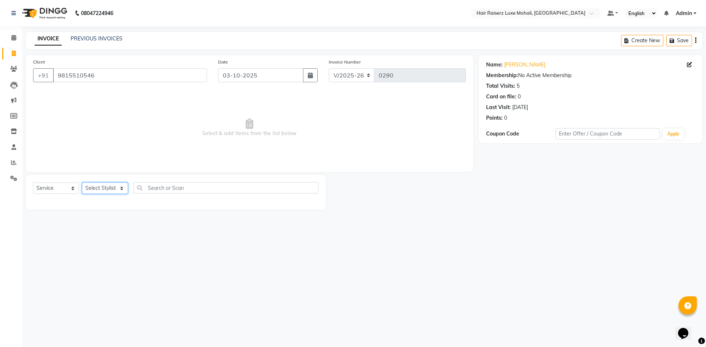
click at [122, 186] on select "Select Stylist Admin [PERSON_NAME] deep Geet neha [PERSON_NAME]" at bounding box center [105, 188] width 46 height 11
select select "87876"
click at [82, 183] on select "Select Stylist Admin [PERSON_NAME] deep Geet neha [PERSON_NAME]" at bounding box center [105, 188] width 46 height 11
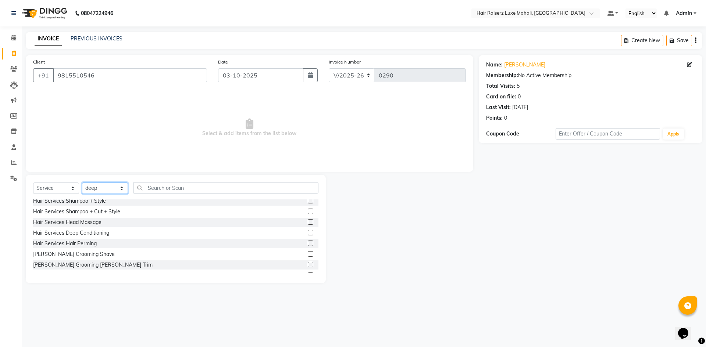
scroll to position [37, 0]
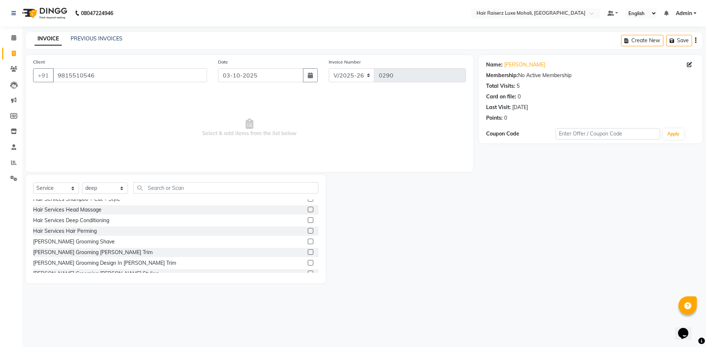
click at [308, 251] on label at bounding box center [311, 253] width 6 height 6
click at [308, 251] on input "checkbox" at bounding box center [310, 252] width 5 height 5
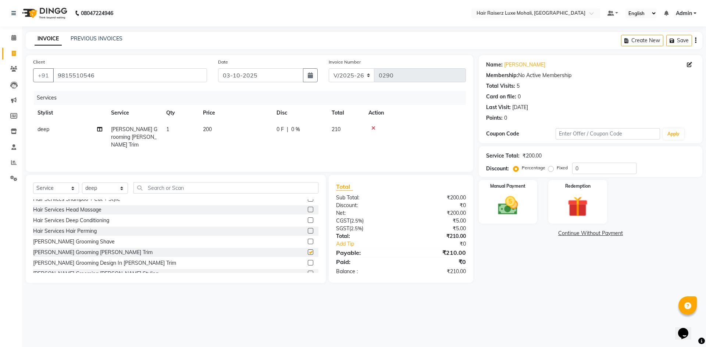
checkbox input "false"
drag, startPoint x: 594, startPoint y: 170, endPoint x: 594, endPoint y: 166, distance: 4.0
click at [594, 166] on input "0" at bounding box center [604, 168] width 64 height 11
type input "2"
click at [594, 166] on input "3.9" at bounding box center [604, 168] width 64 height 11
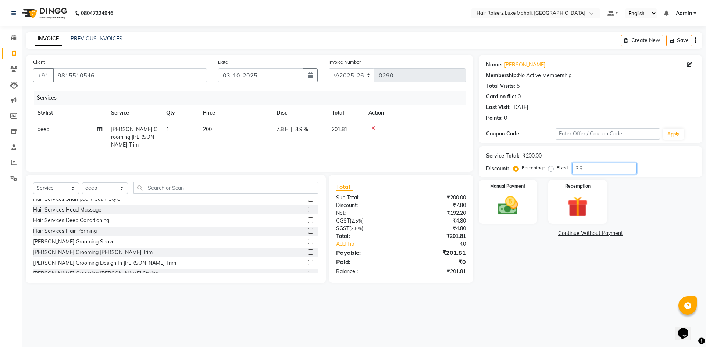
type input "3"
type input "4.76"
click at [562, 199] on img at bounding box center [577, 207] width 34 height 26
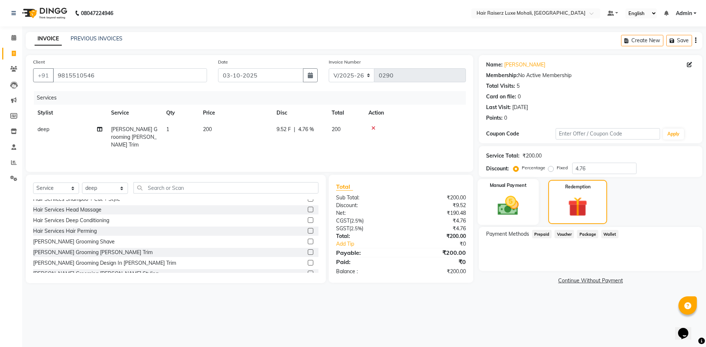
click at [529, 197] on div "Manual Payment" at bounding box center [507, 202] width 61 height 46
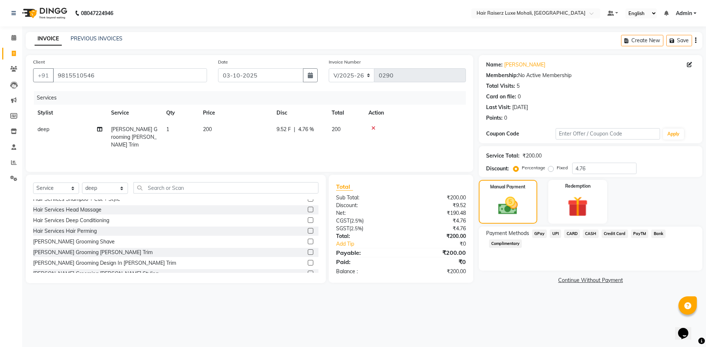
click at [553, 234] on span "UPI" at bounding box center [554, 234] width 11 height 8
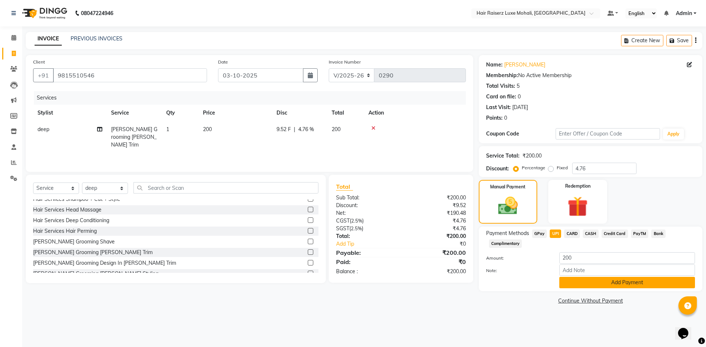
click at [631, 286] on button "Add Payment" at bounding box center [627, 282] width 136 height 11
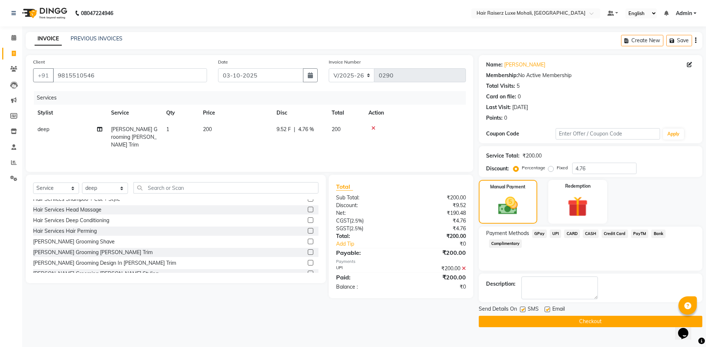
click at [627, 324] on button "Checkout" at bounding box center [589, 321] width 223 height 11
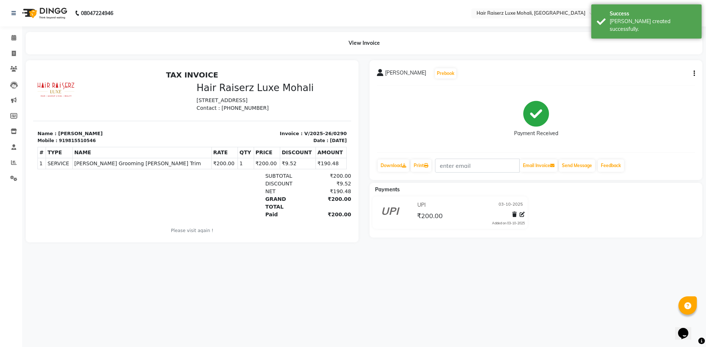
select select "service"
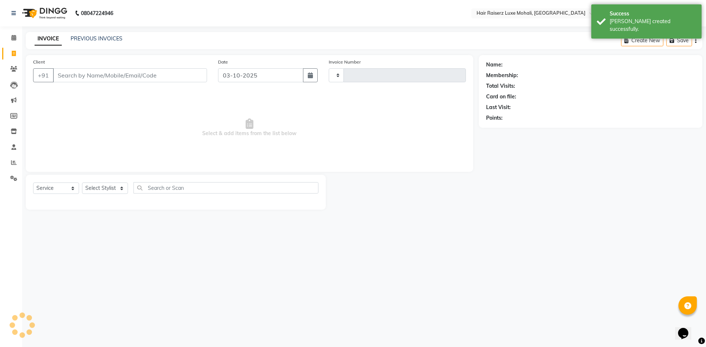
type input "0291"
select select "8575"
click at [76, 75] on input "Client" at bounding box center [130, 75] width 154 height 14
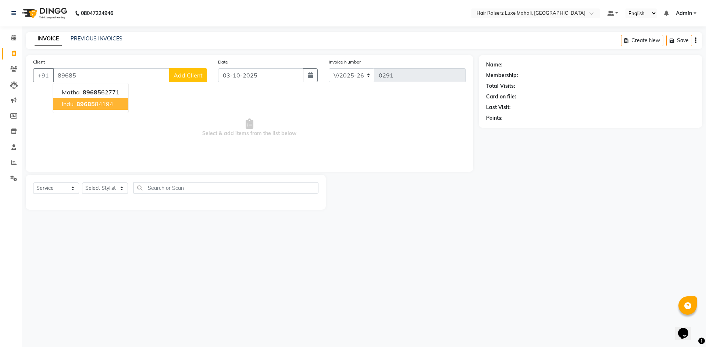
click at [79, 105] on span "89685" at bounding box center [85, 103] width 18 height 7
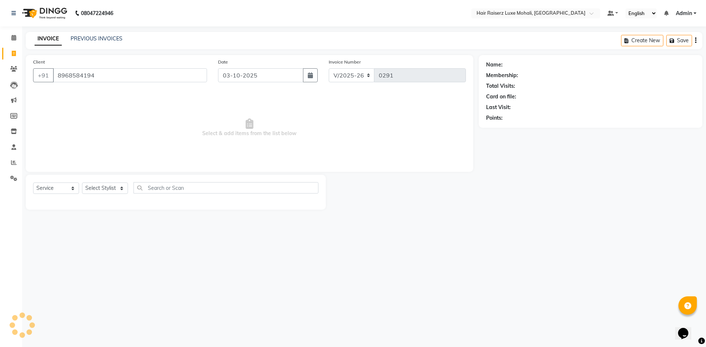
type input "8968584194"
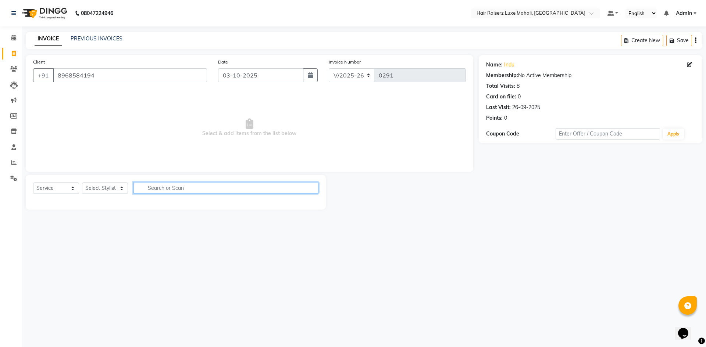
click at [174, 187] on input "text" at bounding box center [225, 187] width 185 height 11
click at [178, 189] on input "text" at bounding box center [225, 187] width 185 height 11
click at [151, 190] on input "text" at bounding box center [225, 187] width 185 height 11
click at [159, 192] on input "text" at bounding box center [225, 187] width 185 height 11
click at [166, 186] on input "text" at bounding box center [225, 187] width 185 height 11
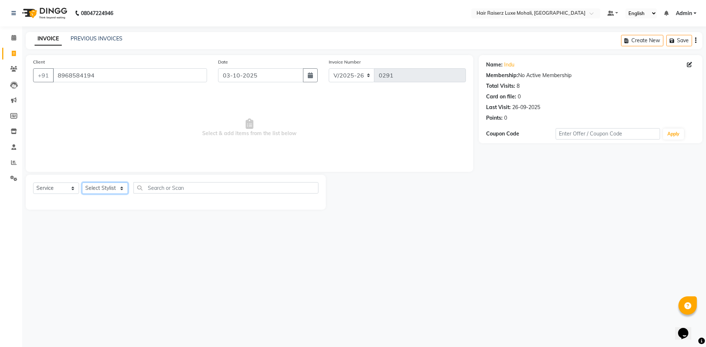
click at [121, 189] on select "Select Stylist Admin [PERSON_NAME] deep Geet neha [PERSON_NAME]" at bounding box center [105, 188] width 46 height 11
select select "89531"
click at [82, 183] on select "Select Stylist Admin [PERSON_NAME] deep Geet neha [PERSON_NAME]" at bounding box center [105, 188] width 46 height 11
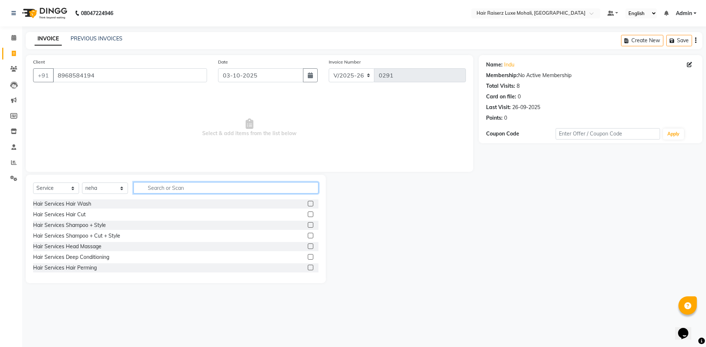
click at [157, 189] on input "text" at bounding box center [225, 187] width 185 height 11
type input "bl"
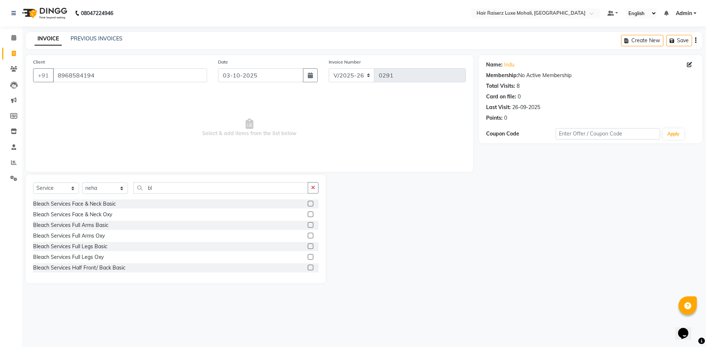
click at [308, 201] on label at bounding box center [311, 204] width 6 height 6
click at [308, 202] on input "checkbox" at bounding box center [310, 204] width 5 height 5
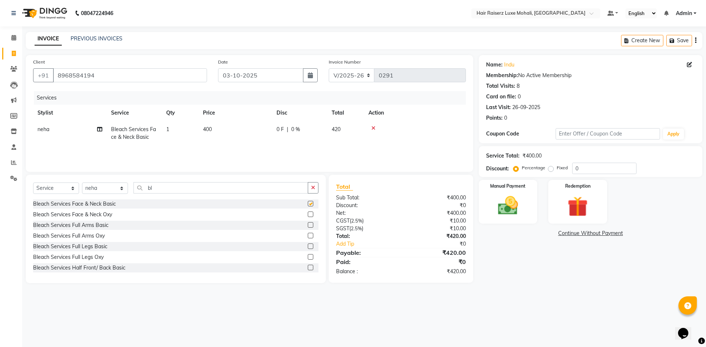
checkbox input "false"
click at [212, 127] on span "400" at bounding box center [207, 129] width 9 height 7
select select "89531"
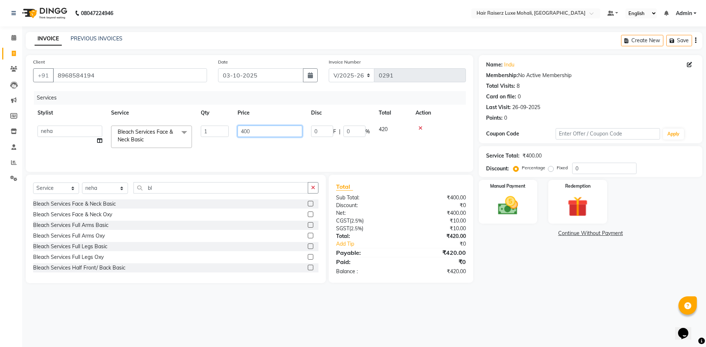
click at [263, 135] on input "400" at bounding box center [269, 131] width 65 height 11
type input "450"
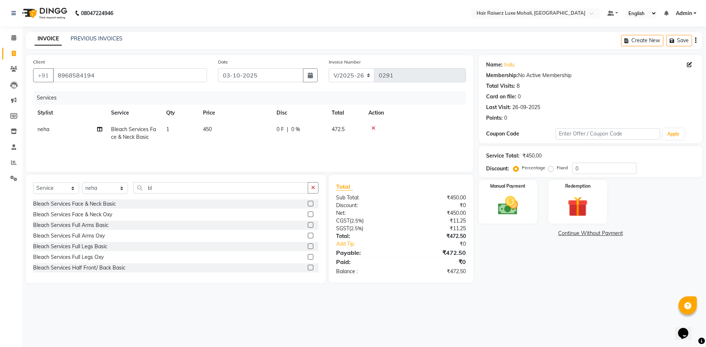
click at [590, 311] on div "08047224946 Select Location × Hair Raiserz Luxe Mohali, Tdi City Default Panel …" at bounding box center [353, 173] width 706 height 347
click at [621, 164] on input "0" at bounding box center [604, 168] width 64 height 11
type input "6"
type input "7"
type input "5"
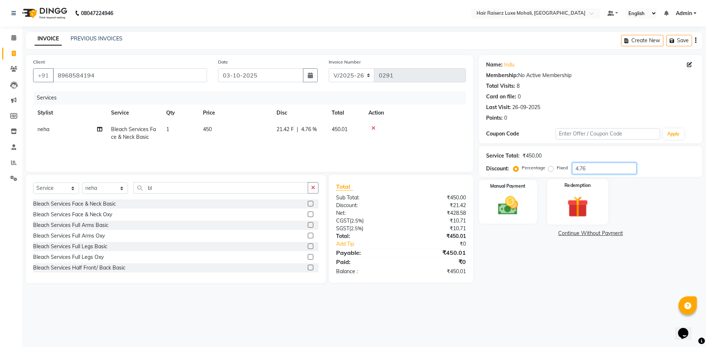
type input "4.76"
click at [591, 198] on img at bounding box center [577, 207] width 34 height 26
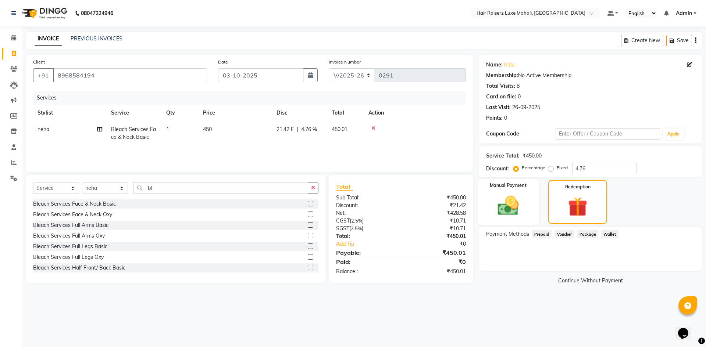
click at [526, 193] on div "Manual Payment" at bounding box center [507, 202] width 61 height 46
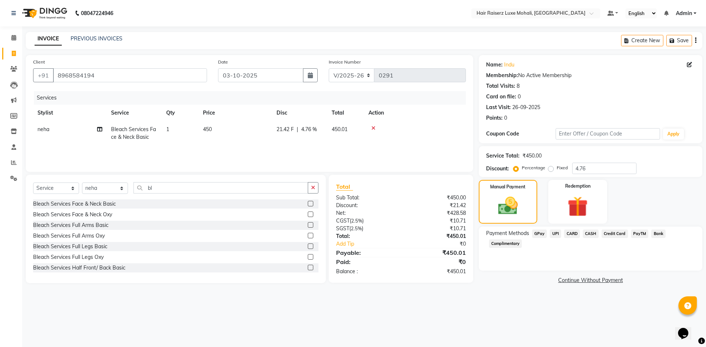
click at [556, 233] on span "UPI" at bounding box center [554, 234] width 11 height 8
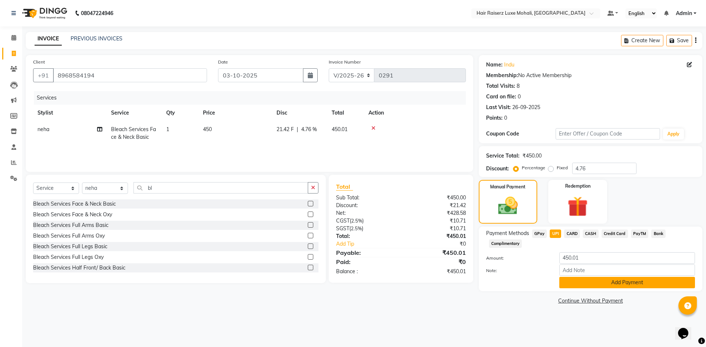
click at [607, 284] on button "Add Payment" at bounding box center [627, 282] width 136 height 11
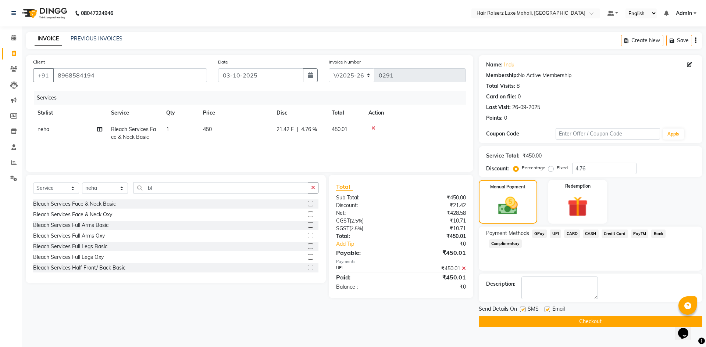
click at [613, 320] on button "Checkout" at bounding box center [589, 321] width 223 height 11
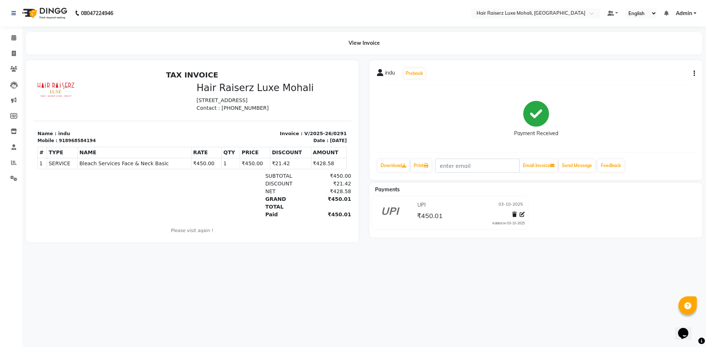
select select "8575"
select select "service"
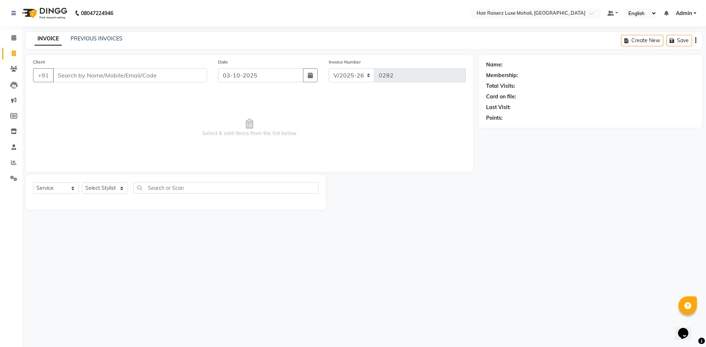
click at [106, 72] on input "Client" at bounding box center [130, 75] width 154 height 14
drag, startPoint x: 103, startPoint y: 87, endPoint x: 116, endPoint y: 78, distance: 15.5
click at [116, 78] on div "Client +91" at bounding box center [120, 73] width 185 height 30
click at [116, 78] on input "Client" at bounding box center [130, 75] width 154 height 14
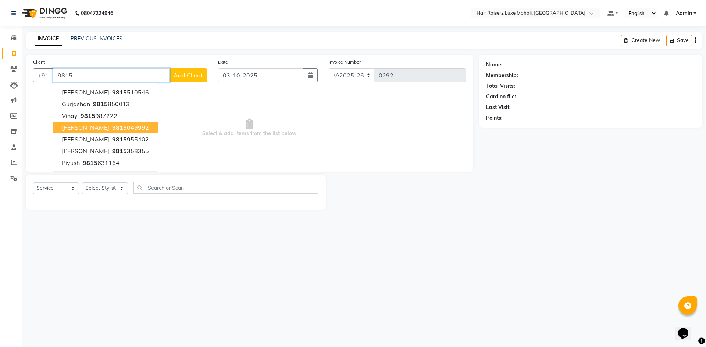
click at [129, 128] on button "[PERSON_NAME] 9815 049992" at bounding box center [105, 128] width 105 height 12
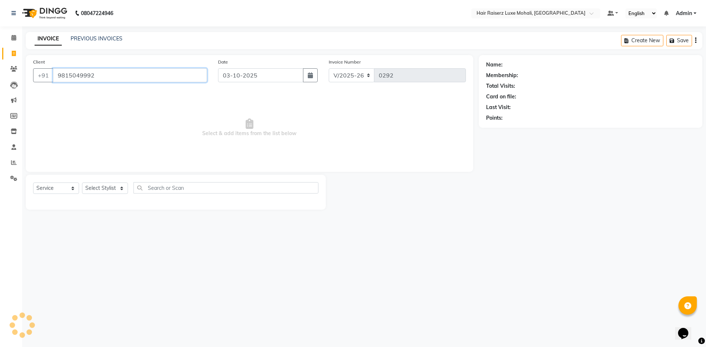
type input "9815049992"
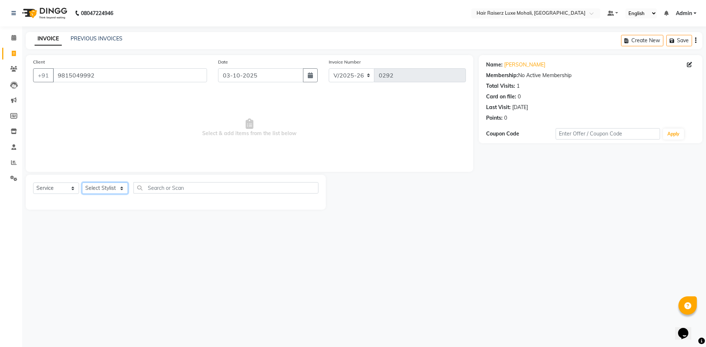
click at [112, 190] on select "Select Stylist Admin [PERSON_NAME] deep Geet neha [PERSON_NAME]" at bounding box center [105, 188] width 46 height 11
select select "89531"
click at [82, 183] on select "Select Stylist Admin [PERSON_NAME] deep Geet neha [PERSON_NAME]" at bounding box center [105, 188] width 46 height 11
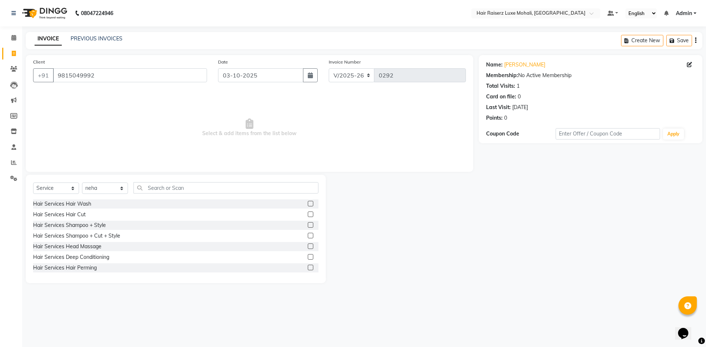
click at [115, 249] on div "Hair Services Head Massage" at bounding box center [175, 246] width 285 height 9
click at [190, 184] on input "text" at bounding box center [225, 187] width 185 height 11
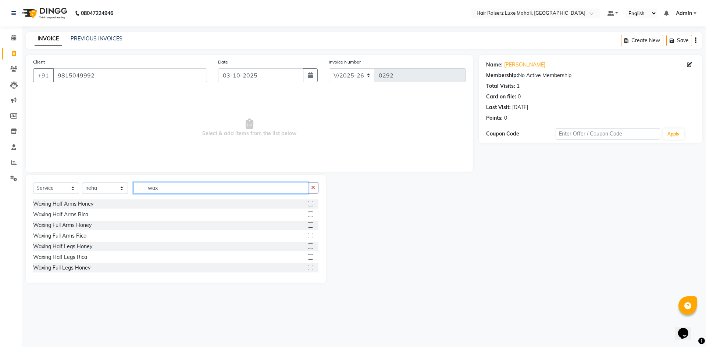
type input "wax"
click at [308, 234] on label at bounding box center [311, 236] width 6 height 6
click at [308, 234] on input "checkbox" at bounding box center [310, 236] width 5 height 5
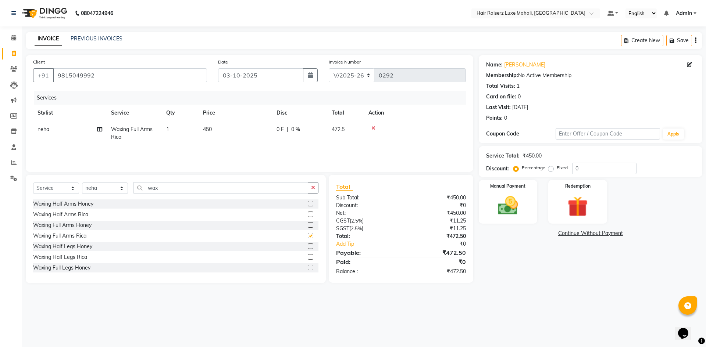
checkbox input "false"
drag, startPoint x: 272, startPoint y: 197, endPoint x: 271, endPoint y: 193, distance: 4.1
click at [271, 196] on div "Select Service Product Membership Package Voucher Prepaid Gift Card Select Styl…" at bounding box center [175, 190] width 285 height 17
click at [272, 188] on input "wax" at bounding box center [220, 187] width 175 height 11
type input "w"
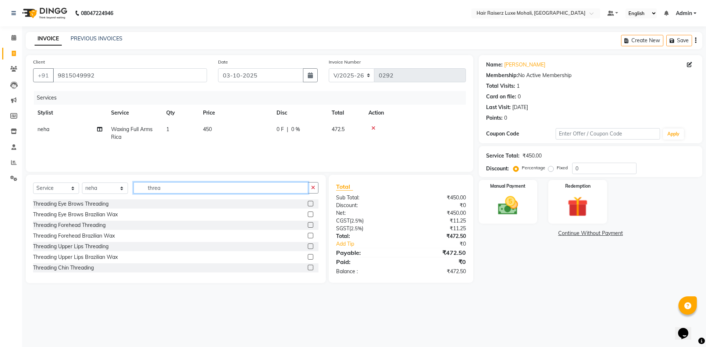
type input "threa"
click at [301, 205] on div "Threading Eye Brows Threading" at bounding box center [175, 204] width 285 height 9
click at [308, 246] on label at bounding box center [311, 247] width 6 height 6
click at [308, 246] on input "checkbox" at bounding box center [310, 246] width 5 height 5
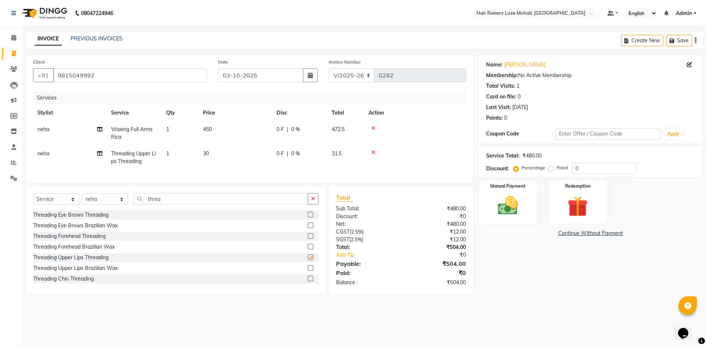
checkbox input "false"
click at [370, 127] on div at bounding box center [414, 128] width 93 height 5
click at [165, 202] on input "threa" at bounding box center [220, 198] width 175 height 11
type input "t"
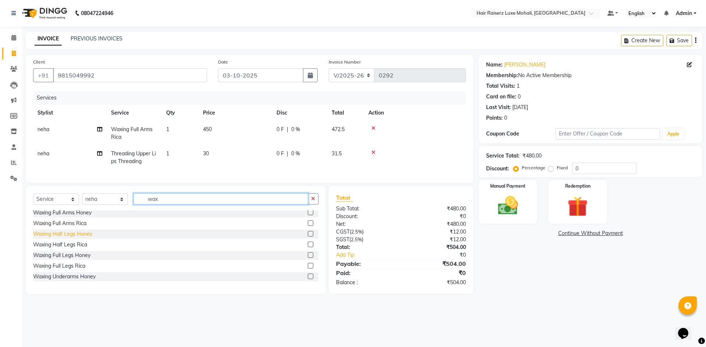
scroll to position [37, 0]
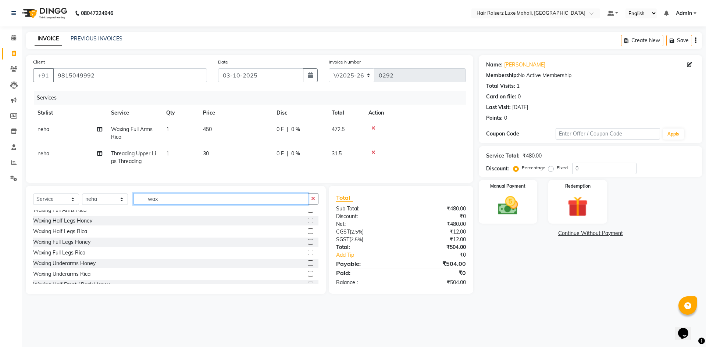
type input "wax"
drag, startPoint x: 304, startPoint y: 269, endPoint x: 297, endPoint y: 260, distance: 11.2
click at [308, 266] on label at bounding box center [311, 264] width 6 height 6
click at [308, 266] on input "checkbox" at bounding box center [310, 263] width 5 height 5
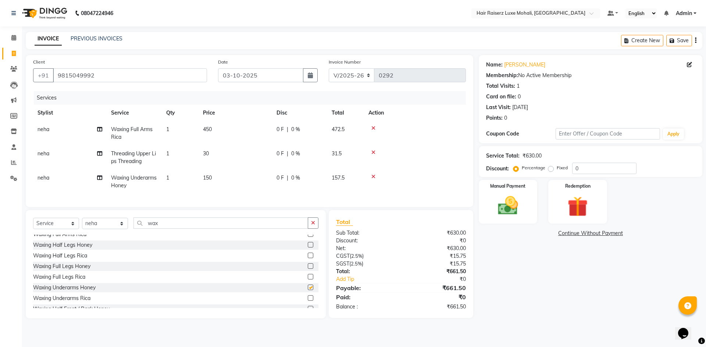
checkbox input "false"
click at [372, 126] on icon at bounding box center [373, 128] width 4 height 5
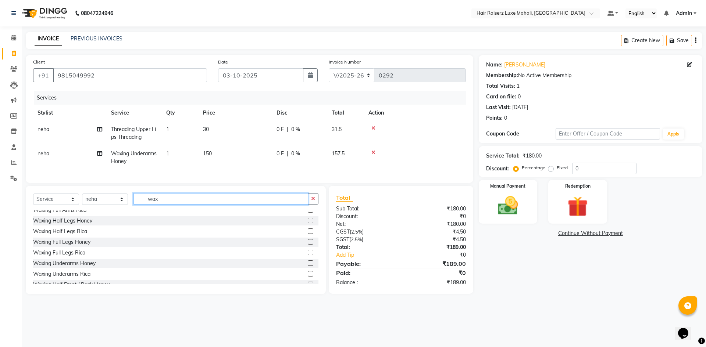
drag, startPoint x: 166, startPoint y: 204, endPoint x: 176, endPoint y: 207, distance: 9.9
click at [169, 204] on input "wax" at bounding box center [220, 198] width 175 height 11
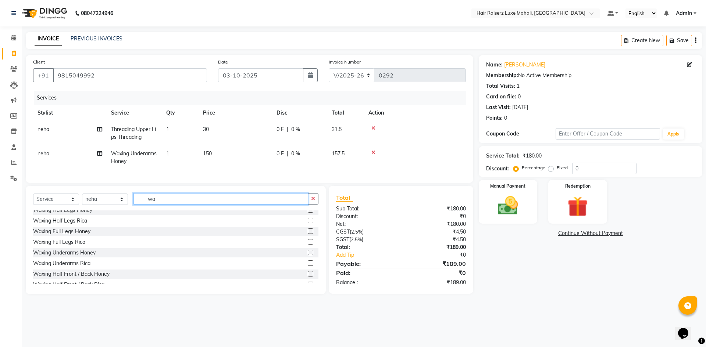
type input "w"
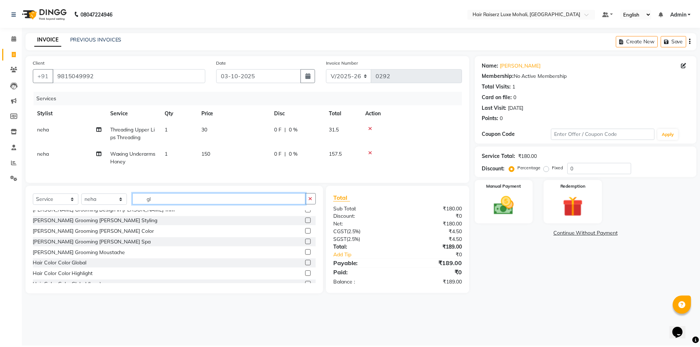
scroll to position [0, 0]
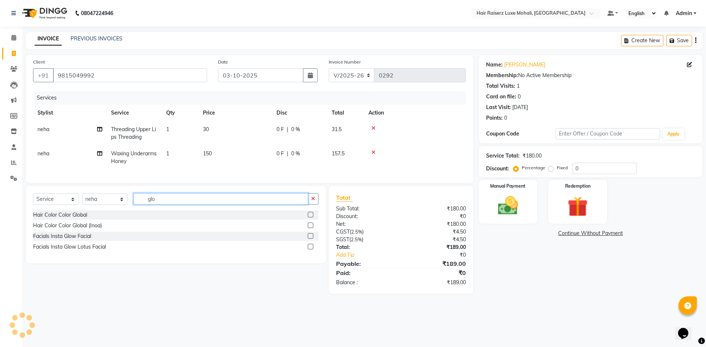
type input "glo"
click at [124, 205] on select "Select Stylist Admin [PERSON_NAME] deep Geet neha [PERSON_NAME]" at bounding box center [105, 199] width 46 height 11
select select "85952"
click at [82, 199] on select "Select Stylist Admin [PERSON_NAME] deep Geet neha [PERSON_NAME]" at bounding box center [105, 199] width 46 height 11
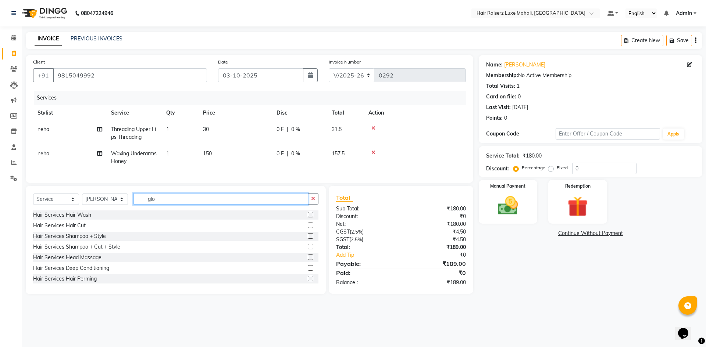
drag, startPoint x: 223, startPoint y: 207, endPoint x: 233, endPoint y: 203, distance: 10.8
click at [224, 205] on input "glo" at bounding box center [220, 198] width 175 height 11
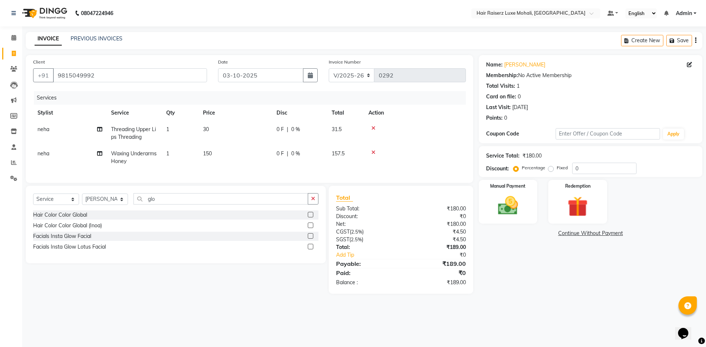
click at [315, 220] on div at bounding box center [313, 215] width 11 height 9
click at [309, 218] on label at bounding box center [311, 215] width 6 height 6
click at [309, 218] on input "checkbox" at bounding box center [310, 215] width 5 height 5
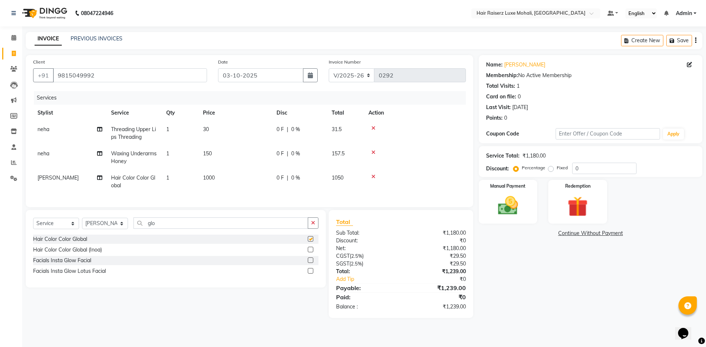
checkbox input "false"
click at [214, 177] on span "1000" at bounding box center [209, 178] width 12 height 7
select select "85952"
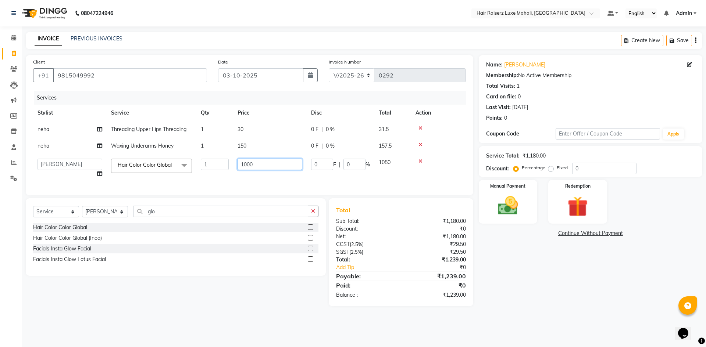
click at [277, 163] on input "1000" at bounding box center [269, 164] width 65 height 11
type input "1"
type input "800"
click at [466, 240] on div "Total Sub Total: ₹1,180.00 Discount: ₹0 Net: ₹1,180.00 CGST ( 2.5% ) ₹29.50 SGS…" at bounding box center [401, 252] width 130 height 93
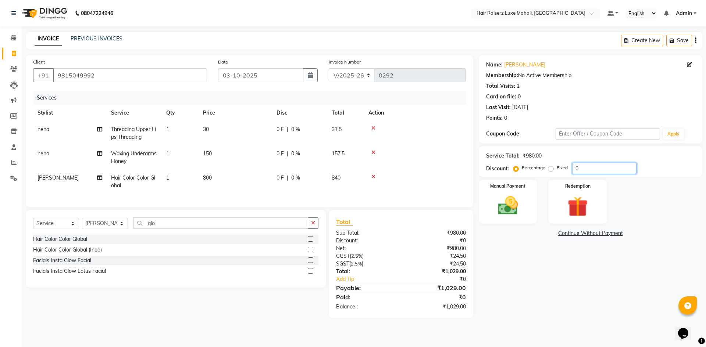
click at [614, 166] on input "0" at bounding box center [604, 168] width 64 height 11
type input "1"
type input "2"
type input "3"
type input "4.76"
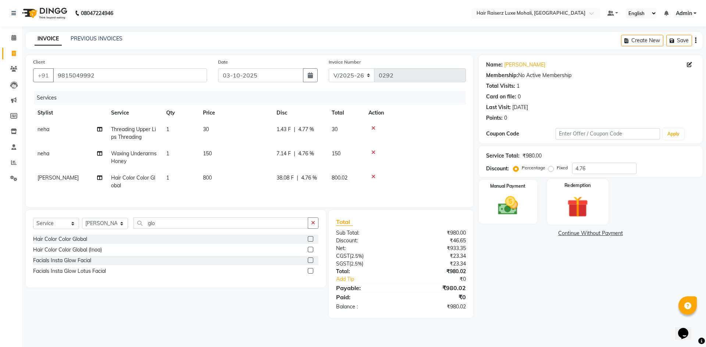
drag, startPoint x: 610, startPoint y: 194, endPoint x: 586, endPoint y: 198, distance: 24.5
click at [607, 194] on div "Manual Payment Redemption" at bounding box center [590, 202] width 234 height 44
click at [586, 198] on img at bounding box center [577, 207] width 34 height 26
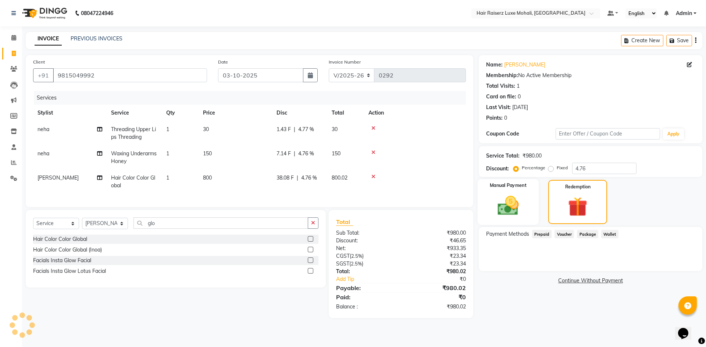
click at [502, 202] on img at bounding box center [508, 206] width 34 height 24
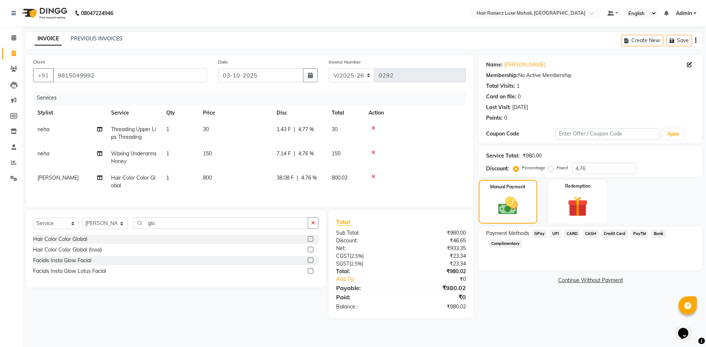
click at [555, 234] on span "UPI" at bounding box center [554, 234] width 11 height 8
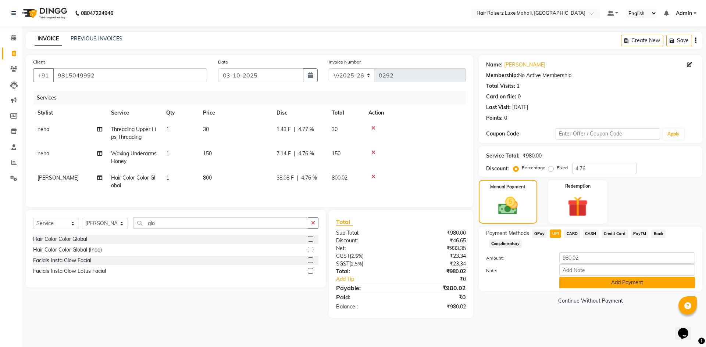
click at [609, 279] on button "Add Payment" at bounding box center [627, 282] width 136 height 11
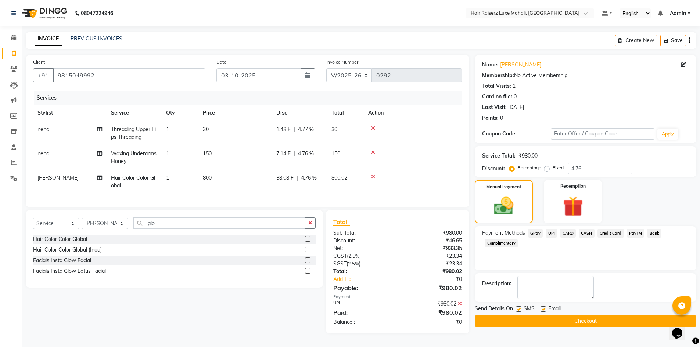
click at [621, 325] on button "Checkout" at bounding box center [586, 321] width 222 height 11
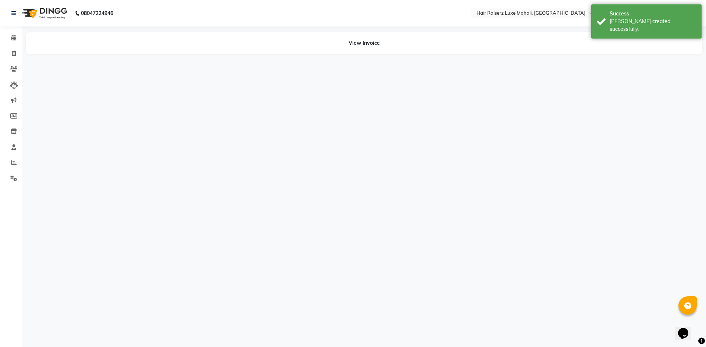
select select "service"
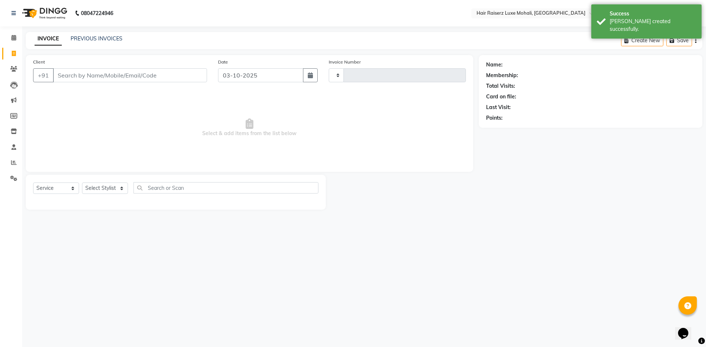
type input "0293"
select select "8575"
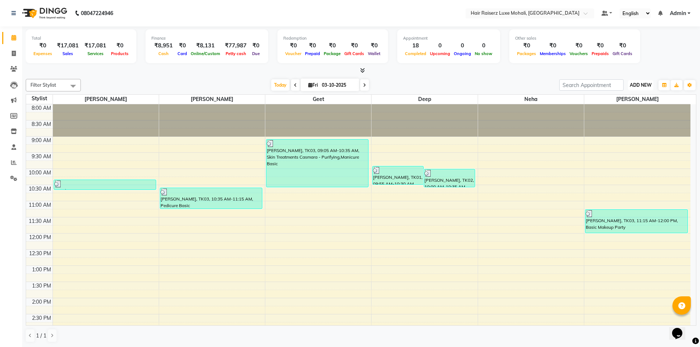
click at [633, 87] on span "ADD NEW" at bounding box center [641, 85] width 22 height 6
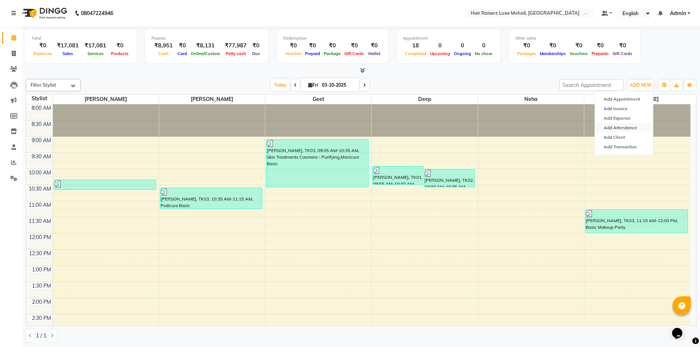
click at [620, 128] on link "Add Attendance" at bounding box center [624, 128] width 58 height 10
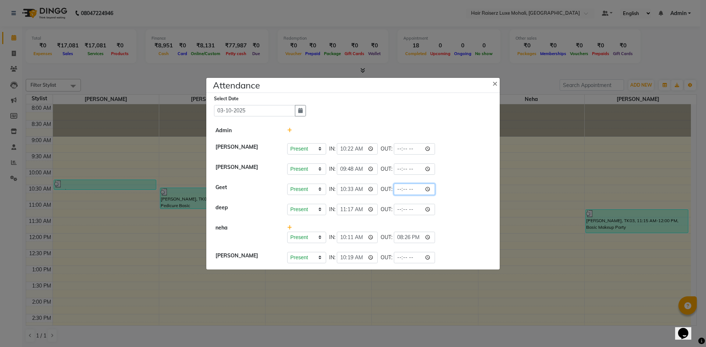
click at [412, 189] on input "time" at bounding box center [414, 189] width 41 height 11
type input "20:58"
click at [431, 177] on li "[PERSON_NAME] Present Absent Late Half Day Weekly Off IN: 09:48 OUT:" at bounding box center [353, 169] width 290 height 21
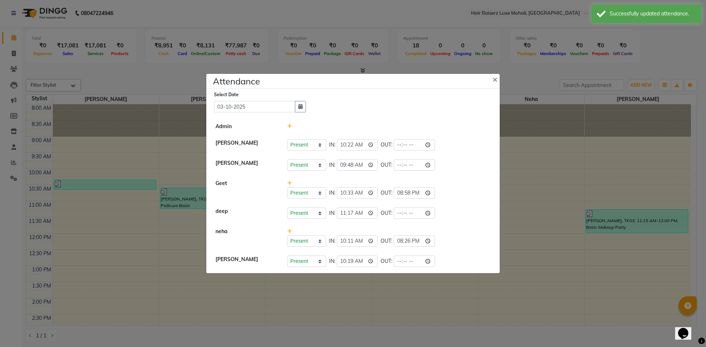
select select "8575"
select select "service"
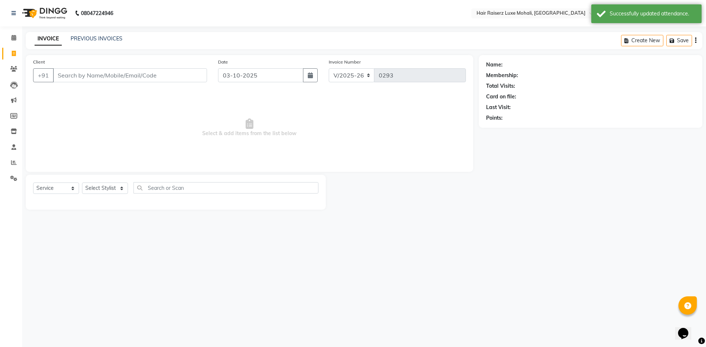
click at [91, 73] on input "Client" at bounding box center [130, 75] width 154 height 14
drag, startPoint x: 99, startPoint y: 69, endPoint x: 97, endPoint y: 74, distance: 5.6
click at [97, 73] on input "Client" at bounding box center [130, 75] width 154 height 14
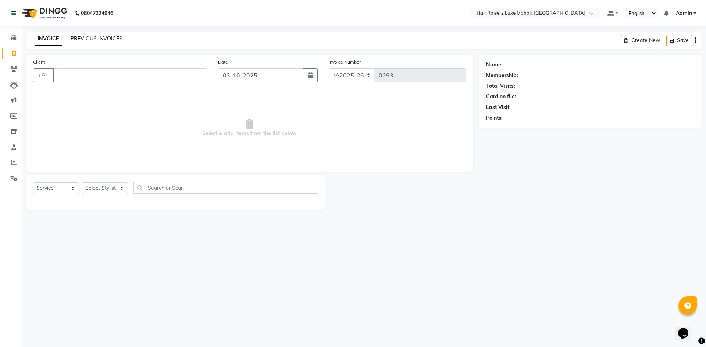
click at [104, 37] on link "PREVIOUS INVOICES" at bounding box center [97, 38] width 52 height 7
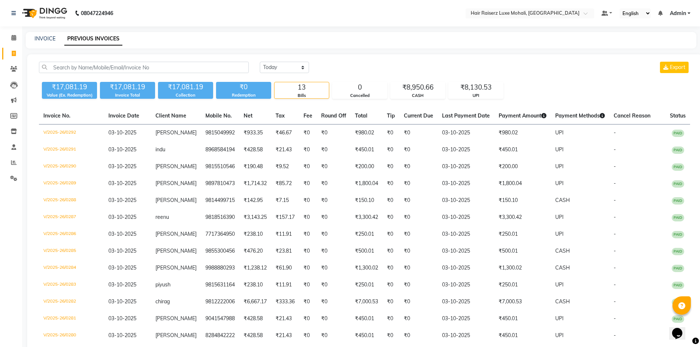
select select "service"
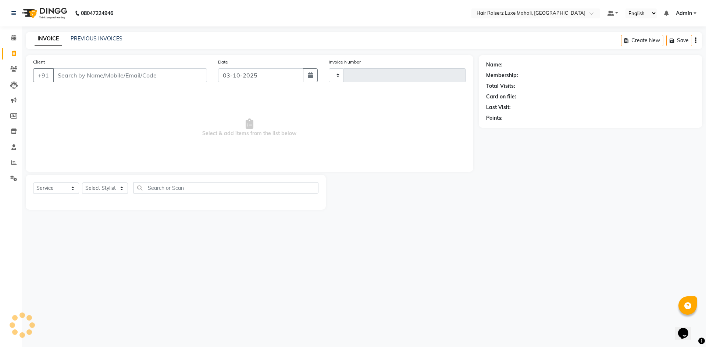
type input "0293"
select select "8575"
click at [77, 77] on input "Client" at bounding box center [130, 75] width 154 height 14
type input "8168856667"
click at [180, 78] on span "Add Client" at bounding box center [187, 75] width 29 height 7
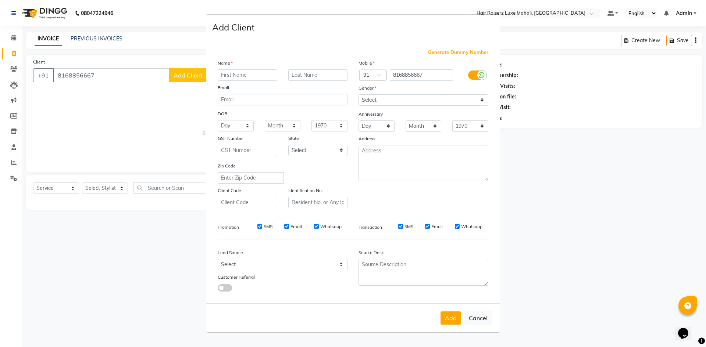
click at [227, 75] on input "text" at bounding box center [248, 74] width 60 height 11
type input "[PERSON_NAME]"
click at [369, 100] on select "Select [DEMOGRAPHIC_DATA] [DEMOGRAPHIC_DATA] Other Prefer Not To Say" at bounding box center [423, 99] width 130 height 11
select select "[DEMOGRAPHIC_DATA]"
click at [358, 94] on select "Select [DEMOGRAPHIC_DATA] [DEMOGRAPHIC_DATA] Other Prefer Not To Say" at bounding box center [423, 99] width 130 height 11
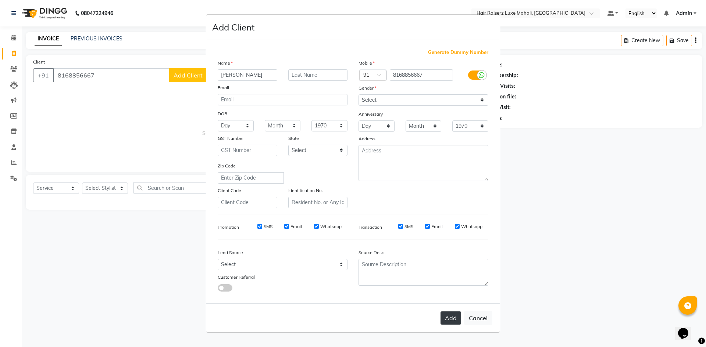
click at [454, 321] on button "Add" at bounding box center [450, 318] width 21 height 13
select select
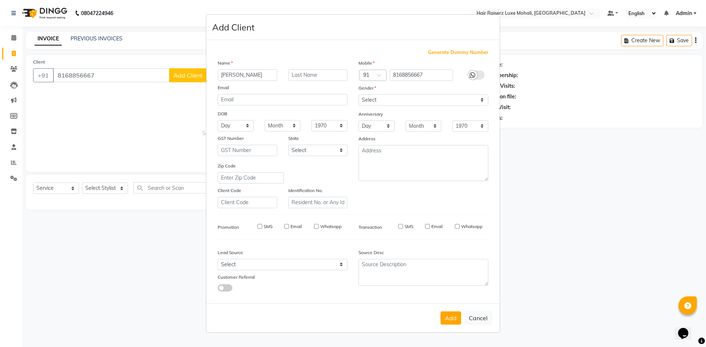
select select
checkbox input "false"
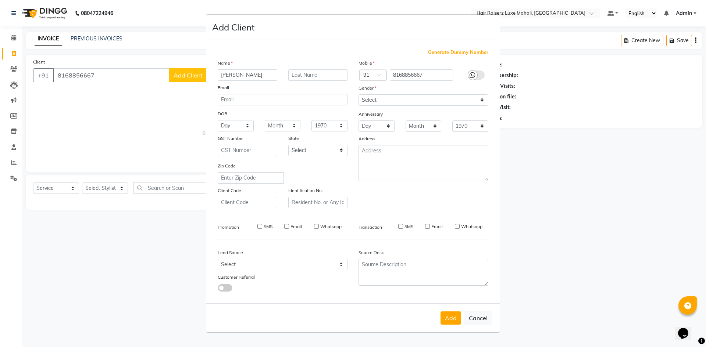
checkbox input "false"
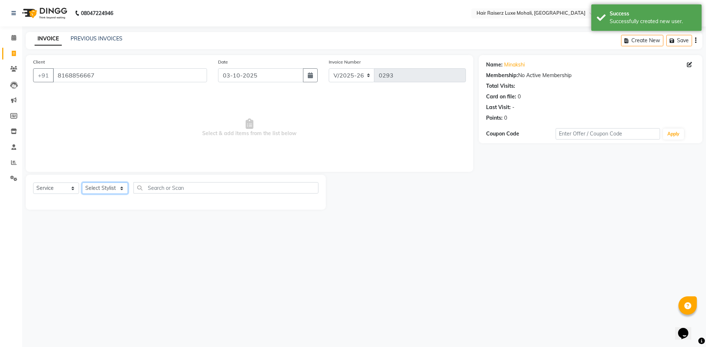
click at [121, 191] on select "Select Stylist Admin [PERSON_NAME] deep Geet neha [PERSON_NAME]" at bounding box center [105, 188] width 46 height 11
select select "86726"
click at [82, 183] on select "Select Stylist Admin [PERSON_NAME] deep Geet neha [PERSON_NAME]" at bounding box center [105, 188] width 46 height 11
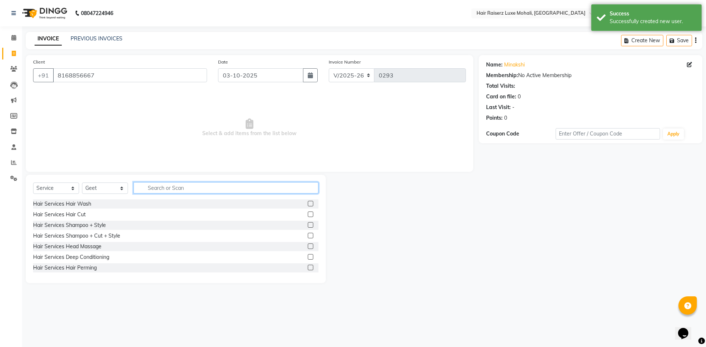
click at [156, 190] on input "text" at bounding box center [225, 187] width 185 height 11
type input "mak"
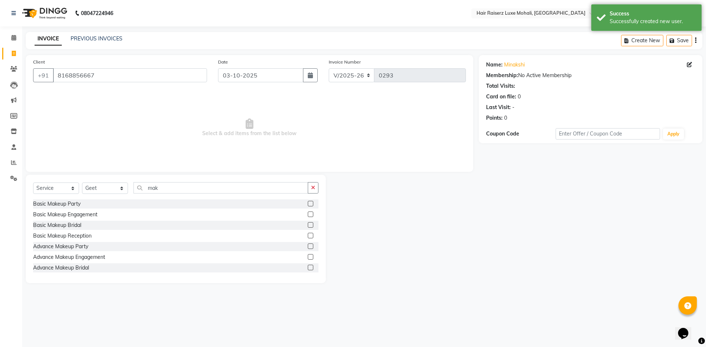
click at [308, 204] on label at bounding box center [311, 204] width 6 height 6
click at [308, 204] on input "checkbox" at bounding box center [310, 204] width 5 height 5
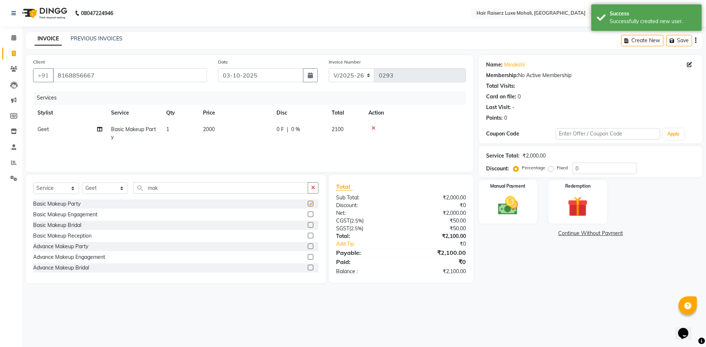
checkbox input "false"
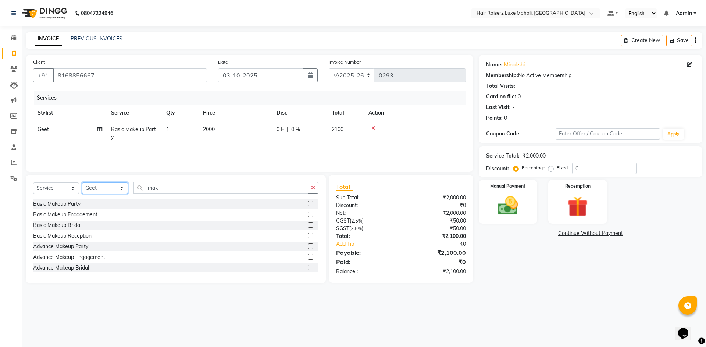
click at [124, 188] on select "Select Stylist Admin [PERSON_NAME] deep Geet neha [PERSON_NAME]" at bounding box center [105, 188] width 46 height 11
select select "90863"
click at [82, 183] on select "Select Stylist Admin [PERSON_NAME] deep Geet neha [PERSON_NAME]" at bounding box center [105, 188] width 46 height 11
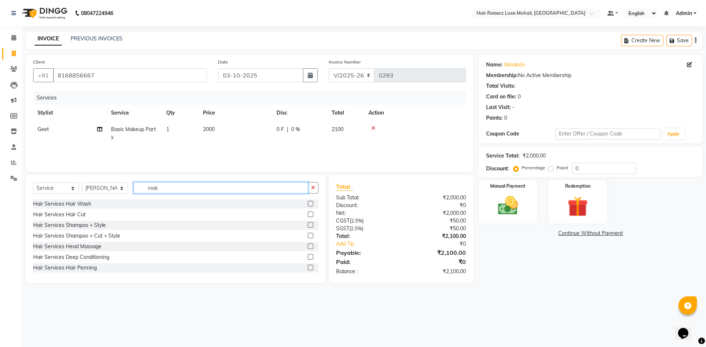
click at [164, 190] on input "mak" at bounding box center [220, 187] width 175 height 11
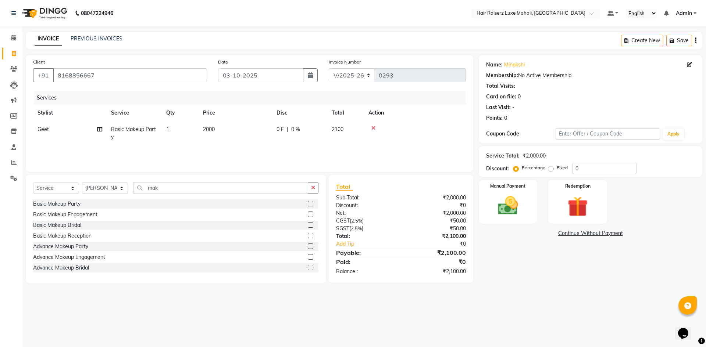
click at [308, 204] on label at bounding box center [311, 204] width 6 height 6
click at [308, 204] on input "checkbox" at bounding box center [310, 204] width 5 height 5
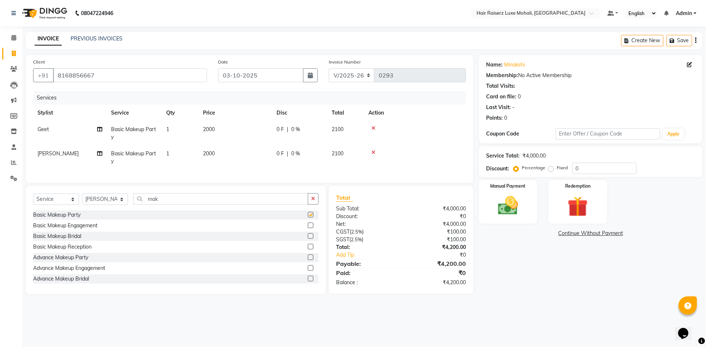
checkbox input "false"
click at [584, 171] on input "0" at bounding box center [604, 168] width 64 height 11
type input "3"
type input "4.76"
drag, startPoint x: 592, startPoint y: 218, endPoint x: 574, endPoint y: 219, distance: 18.8
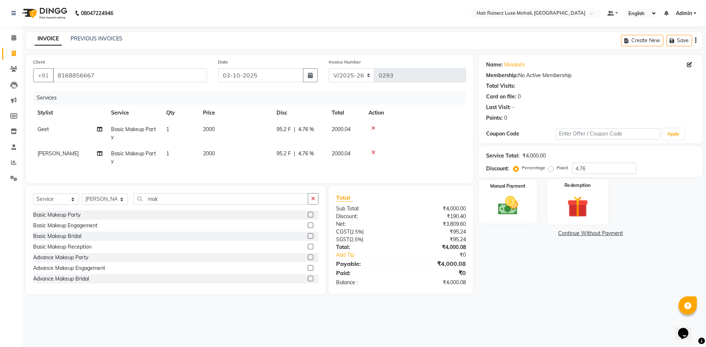
click at [592, 218] on img at bounding box center [577, 207] width 34 height 26
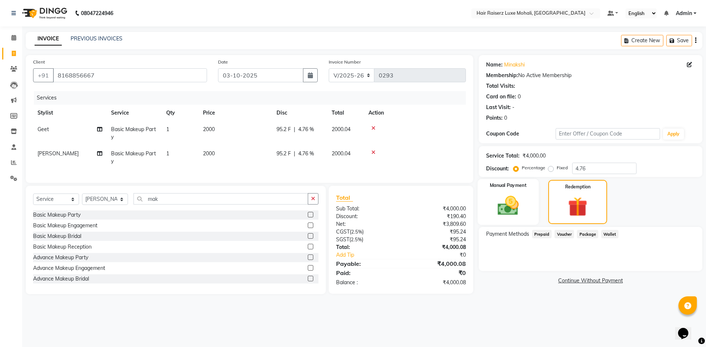
click at [526, 211] on div "Manual Payment" at bounding box center [507, 202] width 61 height 46
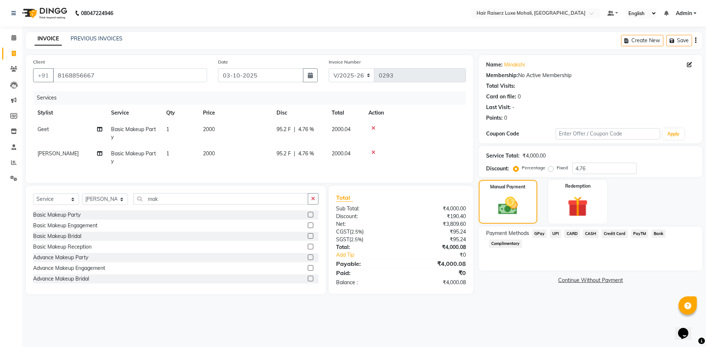
click at [373, 151] on icon at bounding box center [373, 152] width 4 height 5
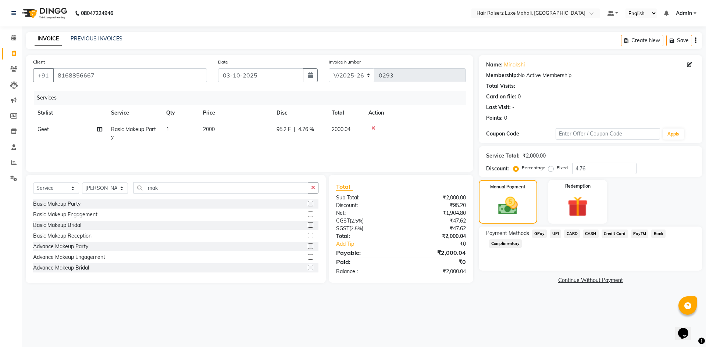
click at [559, 233] on span "UPI" at bounding box center [554, 234] width 11 height 8
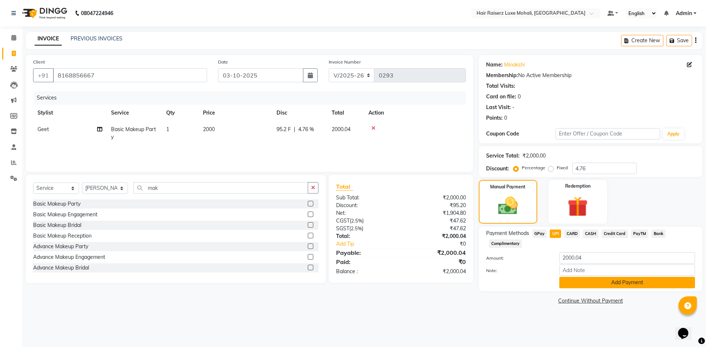
click at [624, 286] on button "Add Payment" at bounding box center [627, 282] width 136 height 11
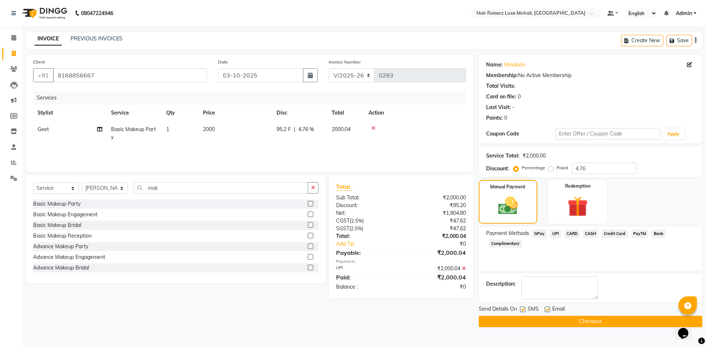
click at [624, 321] on button "Checkout" at bounding box center [589, 321] width 223 height 11
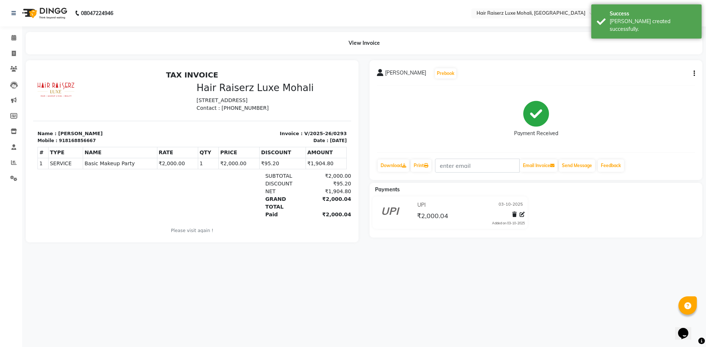
select select "service"
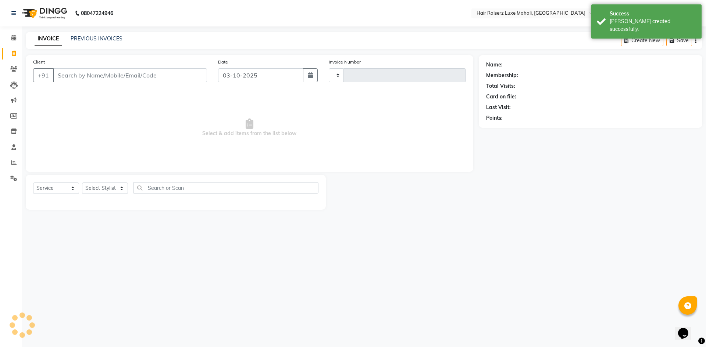
type input "0294"
select select "8575"
click at [88, 71] on input "Client" at bounding box center [130, 75] width 154 height 14
click at [88, 72] on input "Client" at bounding box center [130, 75] width 154 height 14
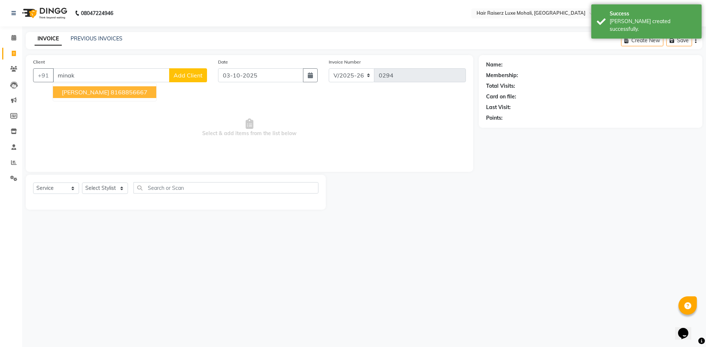
click at [93, 88] on button "[PERSON_NAME] 8168856667" at bounding box center [104, 92] width 103 height 12
type input "8168856667"
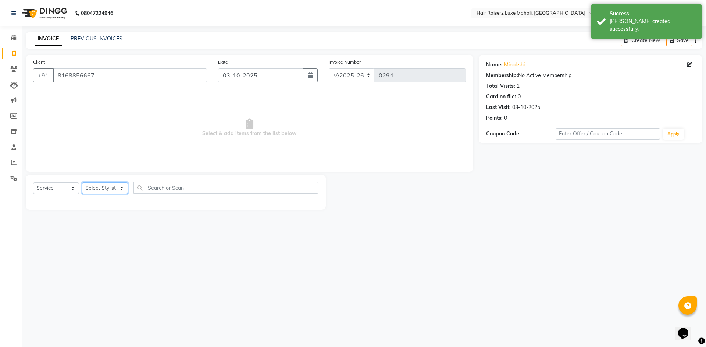
click at [122, 189] on select "Select Stylist Admin [PERSON_NAME] deep Geet neha [PERSON_NAME]" at bounding box center [105, 188] width 46 height 11
select select "90863"
click at [82, 183] on select "Select Stylist Admin [PERSON_NAME] deep Geet neha [PERSON_NAME]" at bounding box center [105, 188] width 46 height 11
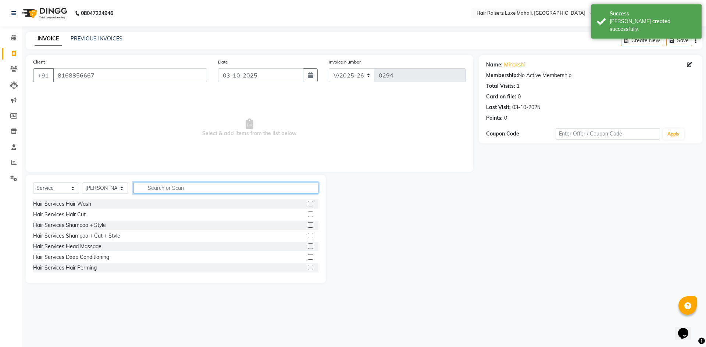
click at [189, 186] on input "text" at bounding box center [225, 187] width 185 height 11
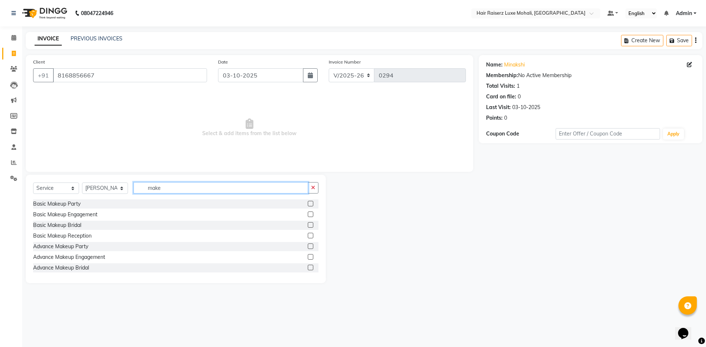
type input "make"
click at [309, 205] on div at bounding box center [313, 204] width 11 height 9
click at [308, 204] on div at bounding box center [313, 204] width 11 height 9
click at [308, 204] on label at bounding box center [311, 204] width 6 height 6
click at [308, 204] on input "checkbox" at bounding box center [310, 204] width 5 height 5
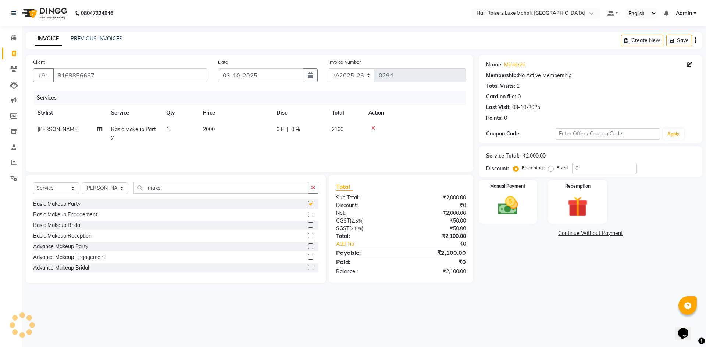
checkbox input "false"
click at [584, 167] on input "0" at bounding box center [604, 168] width 64 height 11
type input "1"
type input "4.76"
click at [603, 201] on div "Redemption" at bounding box center [577, 201] width 61 height 45
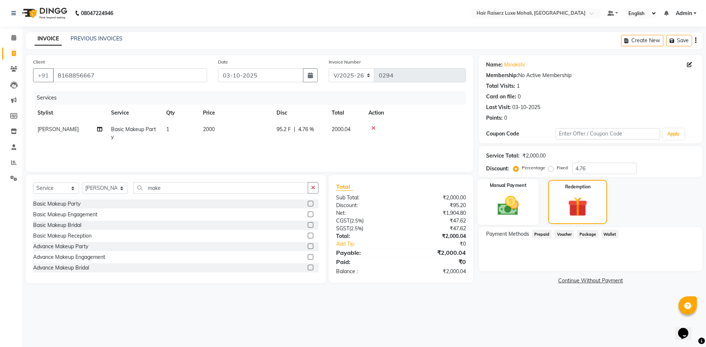
click at [526, 211] on div "Manual Payment" at bounding box center [507, 202] width 61 height 46
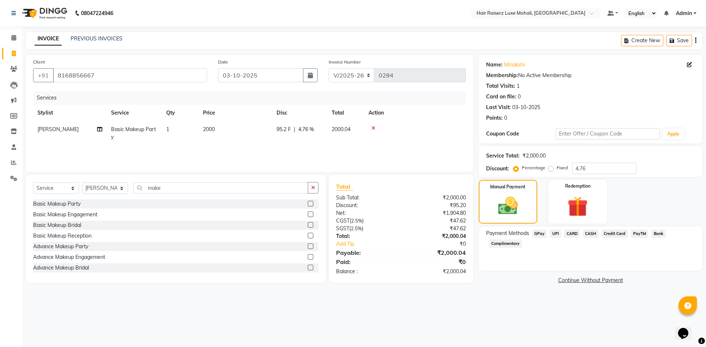
click at [588, 235] on span "CASH" at bounding box center [590, 234] width 16 height 8
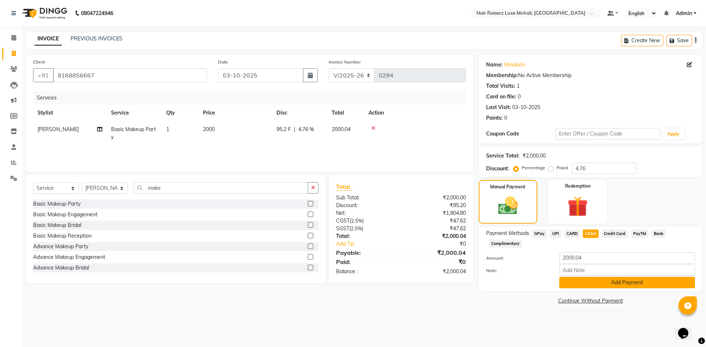
click at [603, 287] on button "Add Payment" at bounding box center [627, 282] width 136 height 11
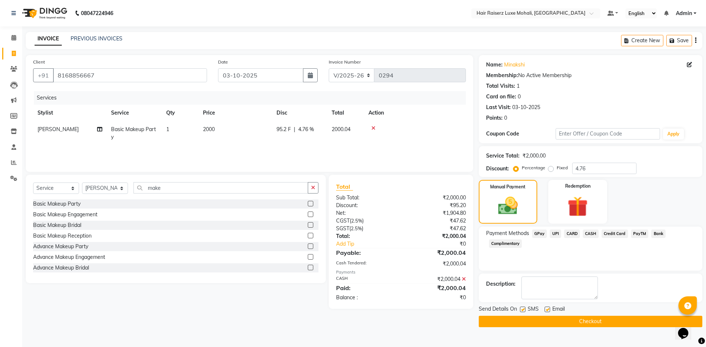
click at [617, 320] on button "Checkout" at bounding box center [589, 321] width 223 height 11
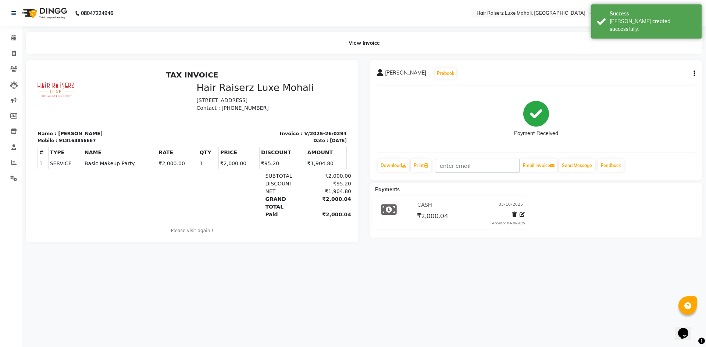
select select "8575"
select select "service"
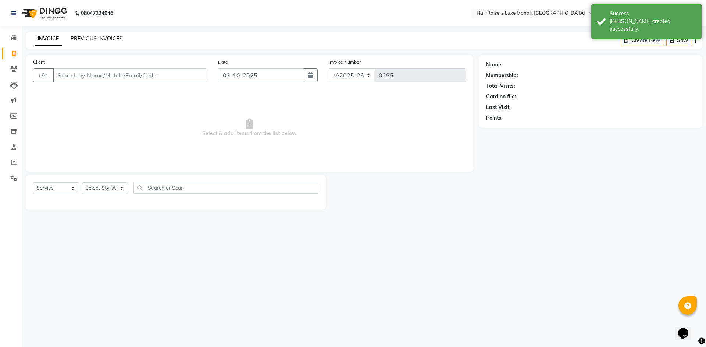
click at [88, 37] on link "PREVIOUS INVOICES" at bounding box center [97, 38] width 52 height 7
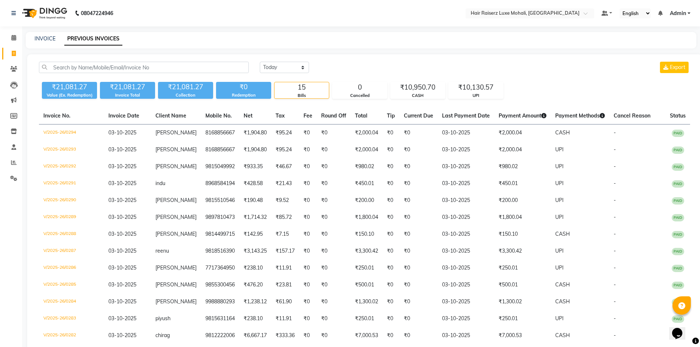
select select "service"
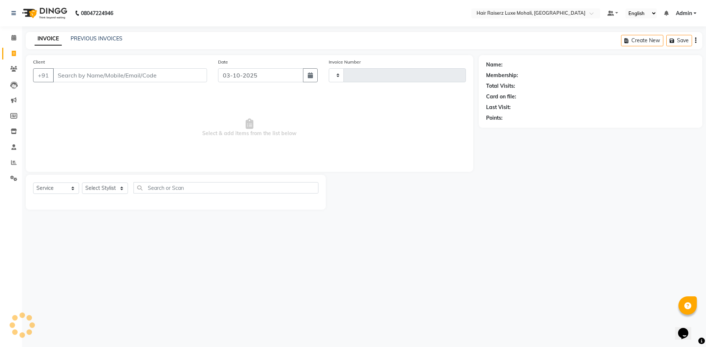
type input "0295"
select select "8575"
click at [80, 75] on input "Client" at bounding box center [130, 75] width 154 height 14
click at [107, 78] on input "9636489715" at bounding box center [111, 75] width 116 height 14
type input "9"
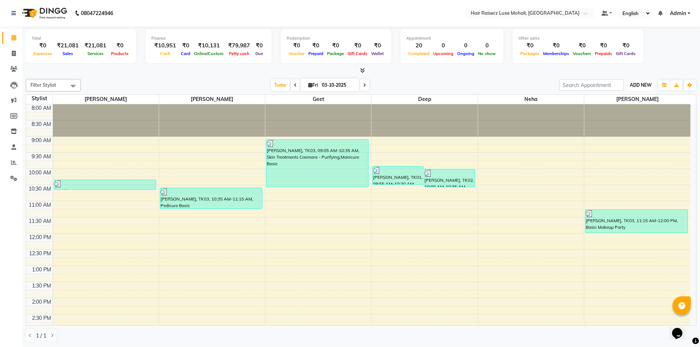
click at [645, 86] on span "ADD NEW" at bounding box center [641, 85] width 22 height 6
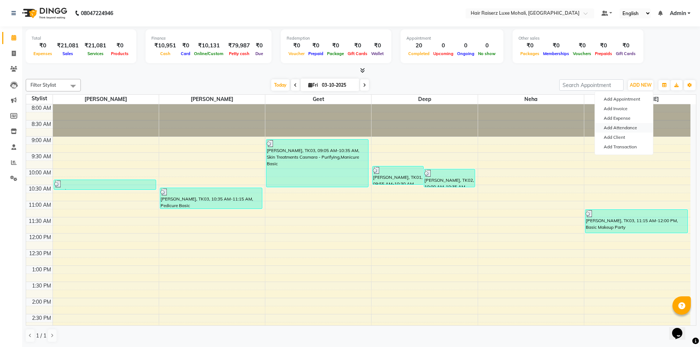
click at [623, 126] on link "Add Attendance" at bounding box center [624, 128] width 58 height 10
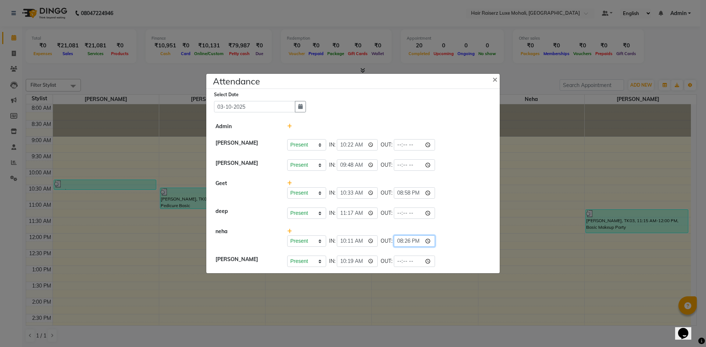
click at [412, 241] on input "20:26" at bounding box center [414, 241] width 41 height 11
type input "20:32"
click at [423, 223] on li "deep Present Absent Late Half Day Weekly Off IN: 11:17 OUT:" at bounding box center [353, 213] width 290 height 21
click at [411, 241] on input "20:32" at bounding box center [414, 241] width 41 height 11
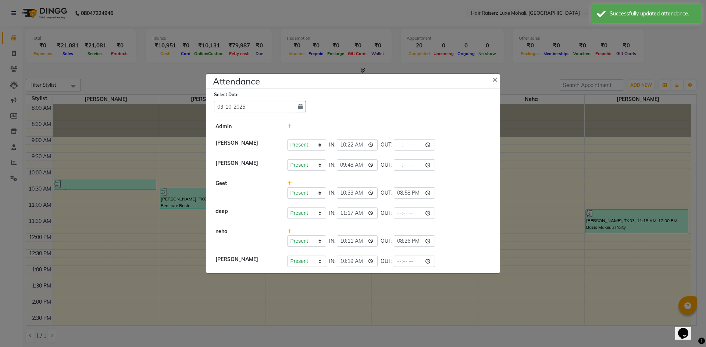
type input "20:26"
click at [459, 219] on li "deep Present Absent Late Half Day Weekly Off IN: 11:17 OUT:" at bounding box center [353, 213] width 290 height 21
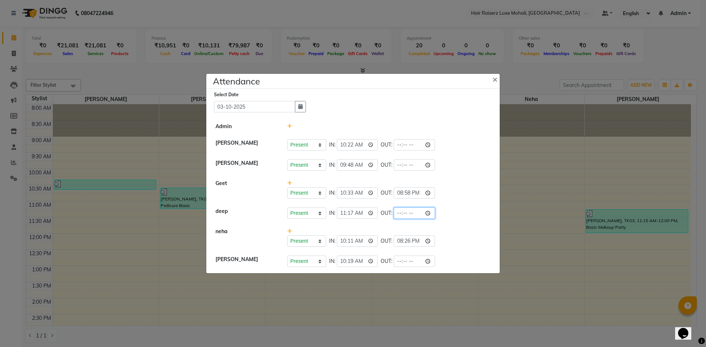
click at [414, 214] on input "time" at bounding box center [414, 213] width 41 height 11
type input "20:44"
click at [459, 218] on div "Present Absent Late Half Day Weekly Off IN: 11:17 OUT: 20:44" at bounding box center [389, 213] width 204 height 11
